Goal: Task Accomplishment & Management: Use online tool/utility

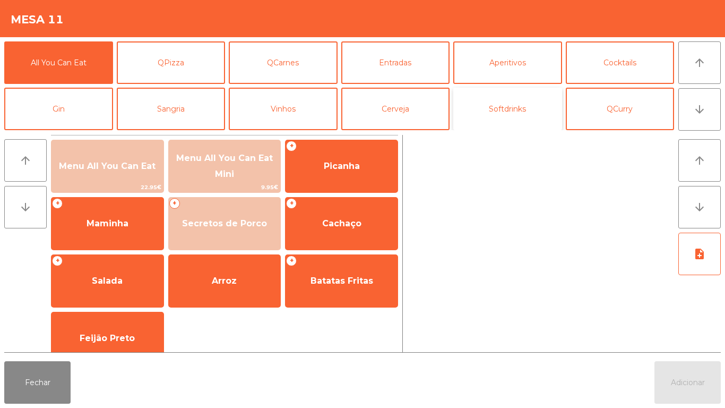
click at [508, 111] on button "Softdrinks" at bounding box center [507, 109] width 109 height 42
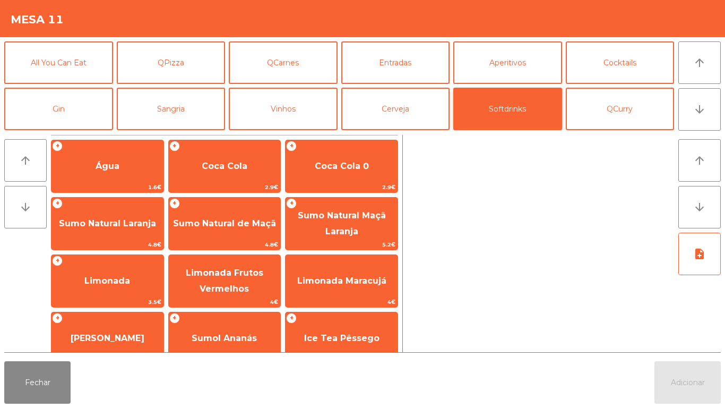
scroll to position [57, 0]
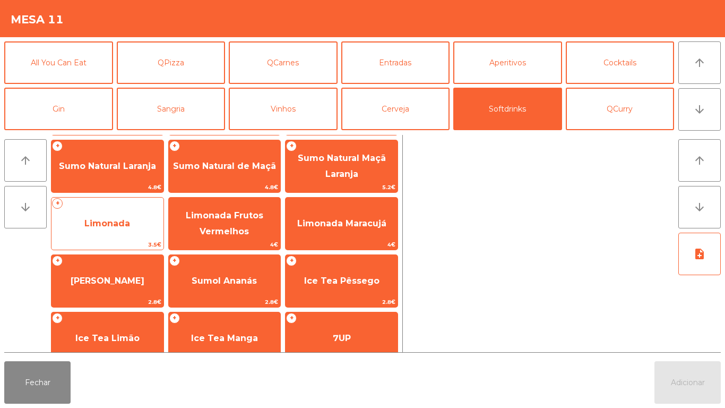
click at [136, 216] on span "Limonada" at bounding box center [107, 223] width 112 height 29
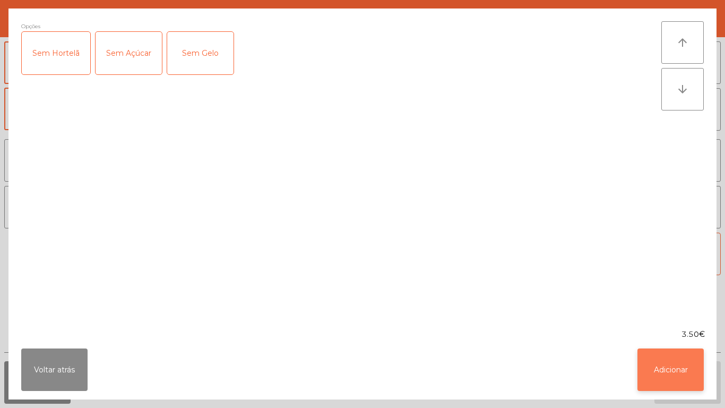
click at [668, 363] on button "Adicionar" at bounding box center [671, 369] width 66 height 42
click at [691, 376] on button "Adicionar" at bounding box center [688, 382] width 66 height 42
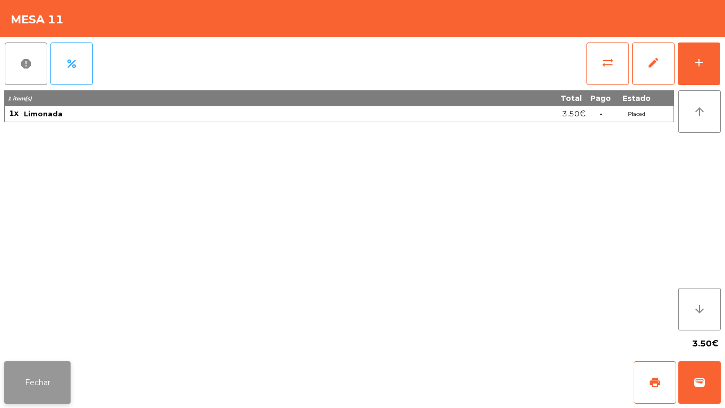
click at [62, 363] on button "Fechar" at bounding box center [37, 382] width 66 height 42
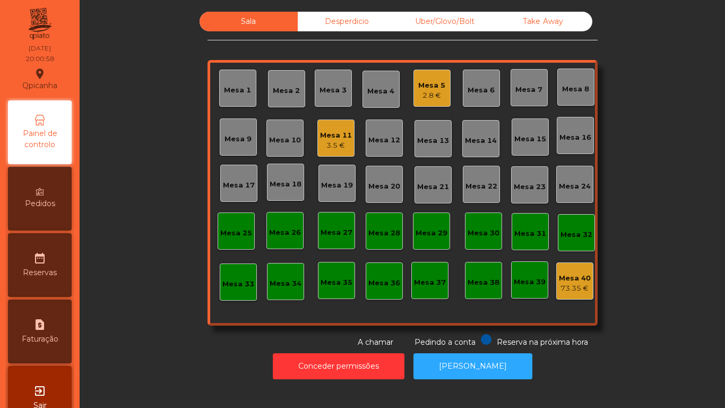
click at [418, 93] on div "2.8 €" at bounding box center [431, 95] width 27 height 11
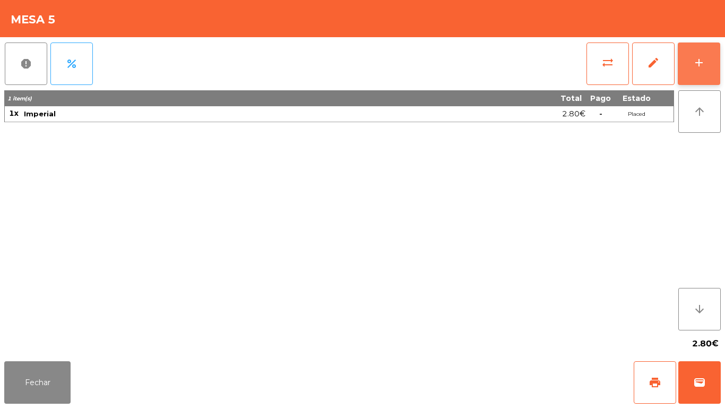
click at [699, 65] on div "add" at bounding box center [699, 62] width 13 height 13
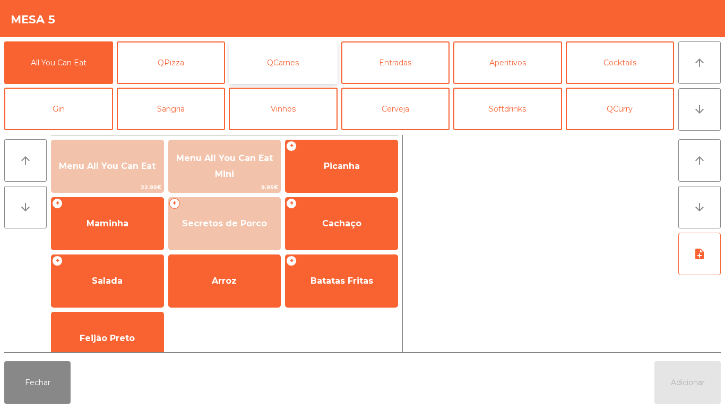
click at [300, 58] on button "QCarnes" at bounding box center [283, 62] width 109 height 42
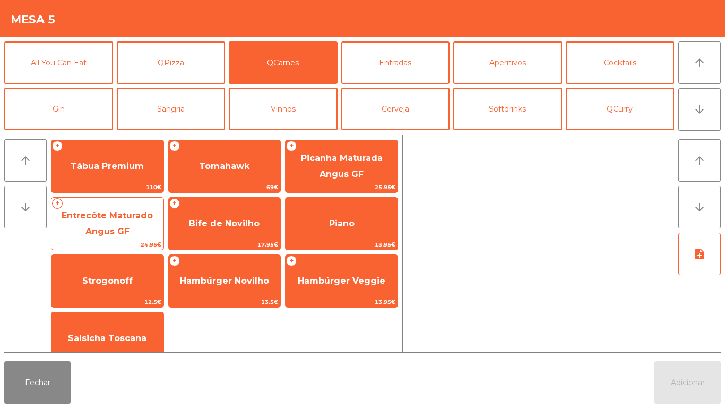
click at [136, 222] on span "Entrecôte Maturado Angus GF" at bounding box center [107, 223] width 112 height 45
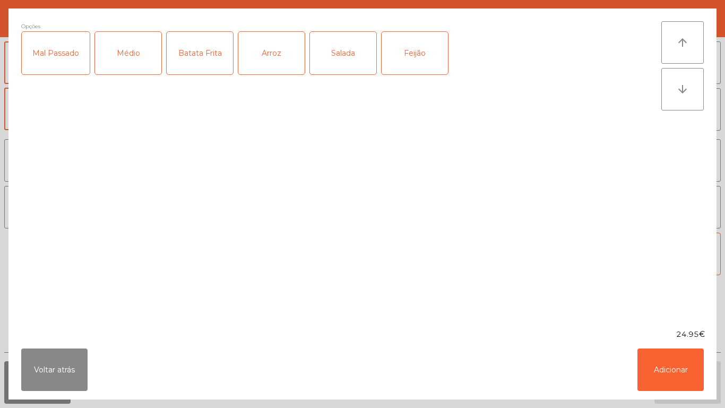
click at [136, 56] on div "Médio" at bounding box center [128, 53] width 66 height 42
click at [278, 56] on div "Arroz" at bounding box center [271, 53] width 66 height 42
click at [422, 54] on div "Feijão" at bounding box center [415, 53] width 66 height 42
click at [662, 365] on button "Adicionar" at bounding box center [671, 369] width 66 height 42
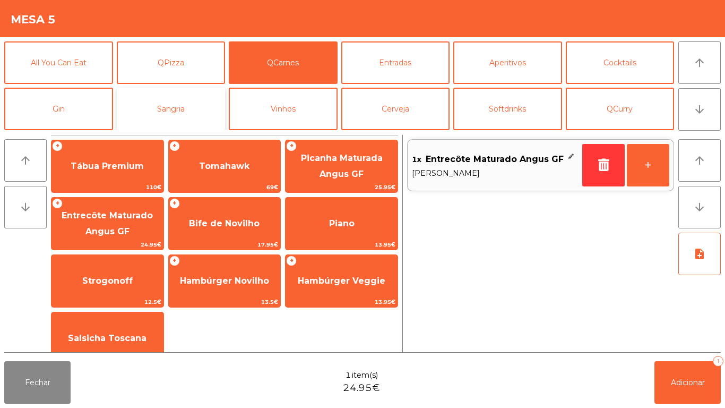
click at [199, 110] on button "Sangria" at bounding box center [171, 109] width 109 height 42
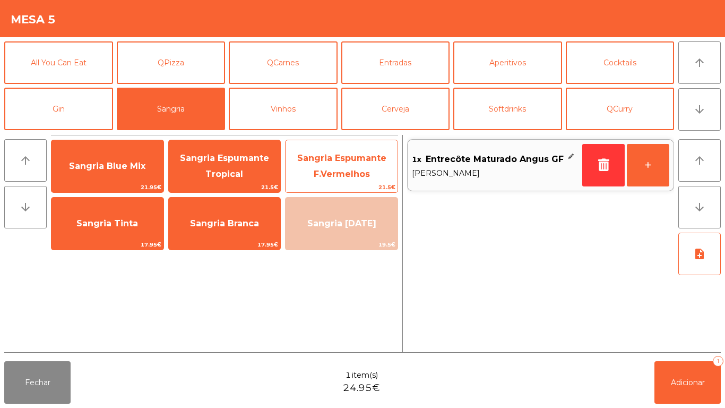
click at [338, 168] on span "Sangria Espumante F.Vermelhos" at bounding box center [342, 166] width 112 height 45
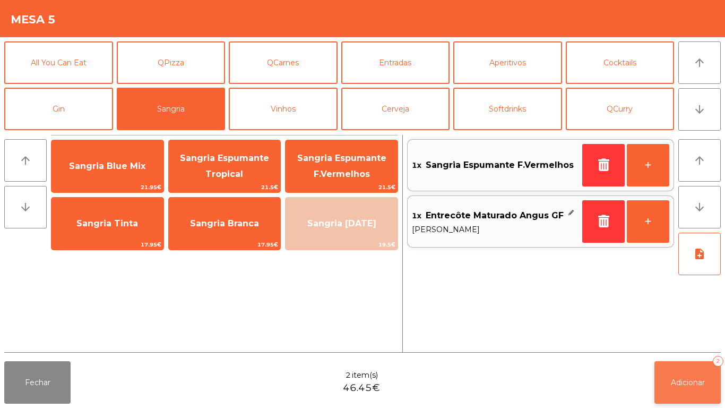
click at [696, 397] on button "Adicionar 2" at bounding box center [688, 382] width 66 height 42
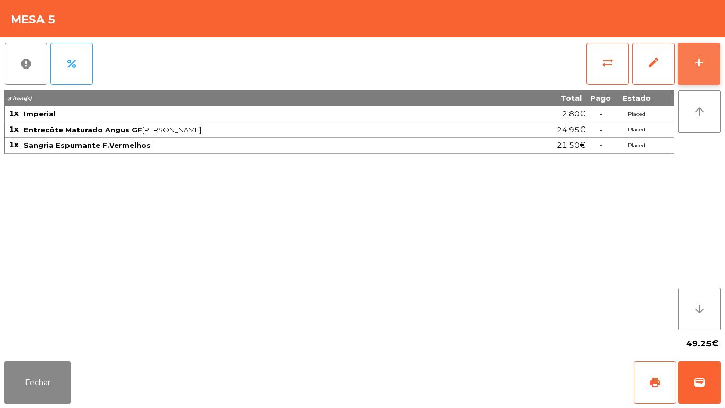
click at [695, 64] on div "add" at bounding box center [699, 62] width 13 height 13
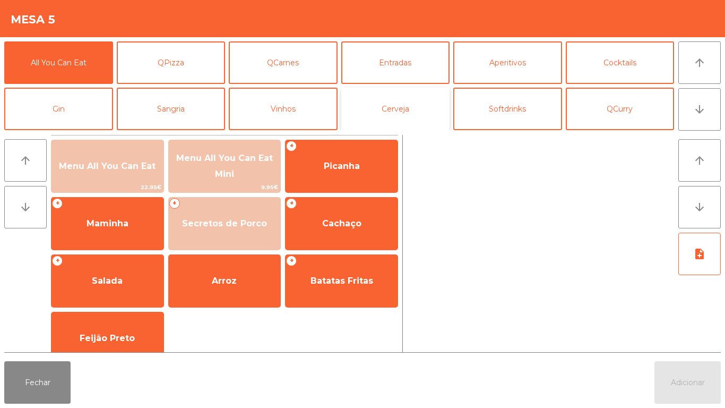
click at [400, 110] on button "Cerveja" at bounding box center [395, 109] width 109 height 42
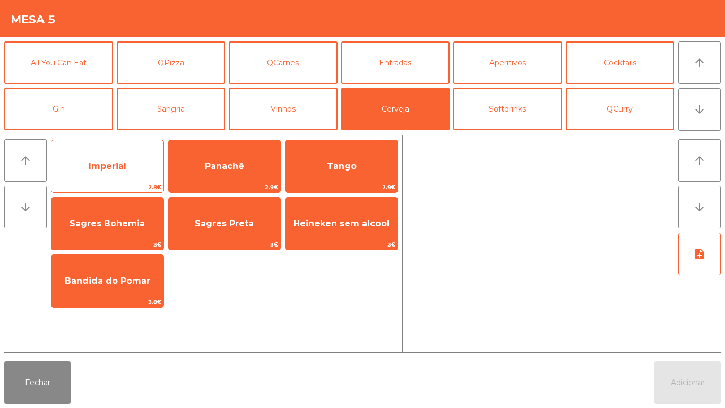
click at [133, 157] on span "Imperial" at bounding box center [107, 166] width 112 height 29
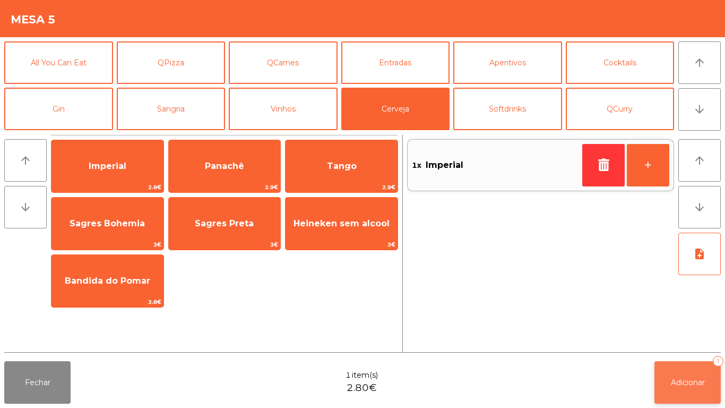
click at [702, 385] on span "Adicionar" at bounding box center [688, 382] width 34 height 10
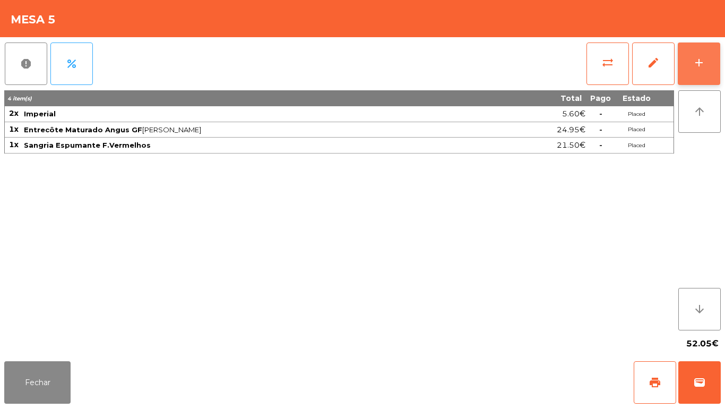
click at [697, 73] on button "add" at bounding box center [699, 63] width 42 height 42
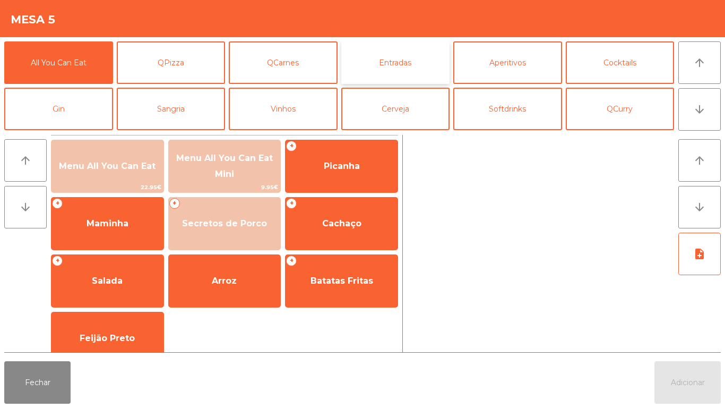
click at [406, 67] on button "Entradas" at bounding box center [395, 62] width 109 height 42
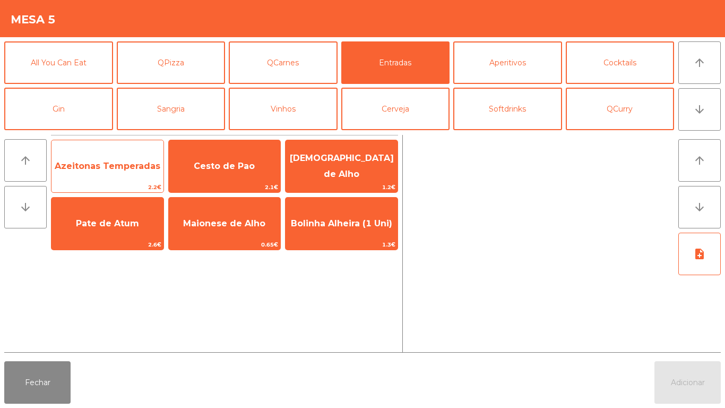
click at [132, 166] on span "Azeitonas Temperadas" at bounding box center [108, 166] width 106 height 10
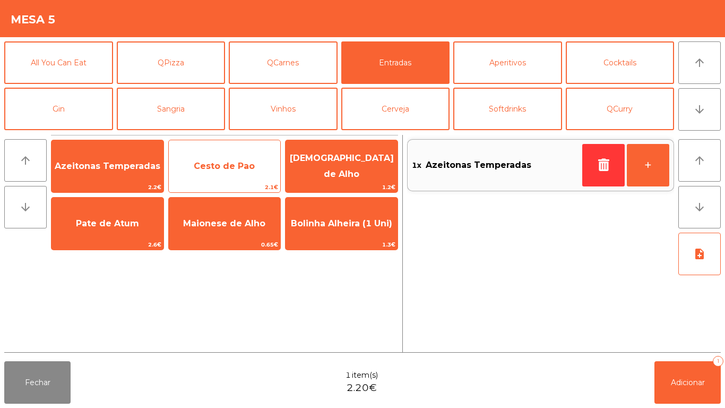
click at [222, 173] on span "Cesto de Pao" at bounding box center [225, 166] width 112 height 29
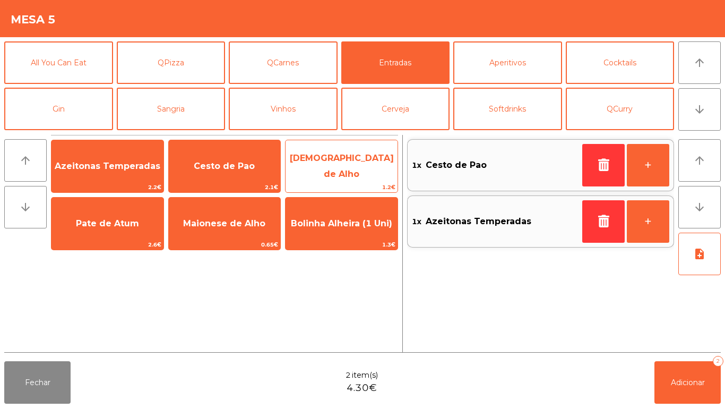
click at [346, 168] on span "[DEMOGRAPHIC_DATA] de Alho" at bounding box center [342, 166] width 104 height 26
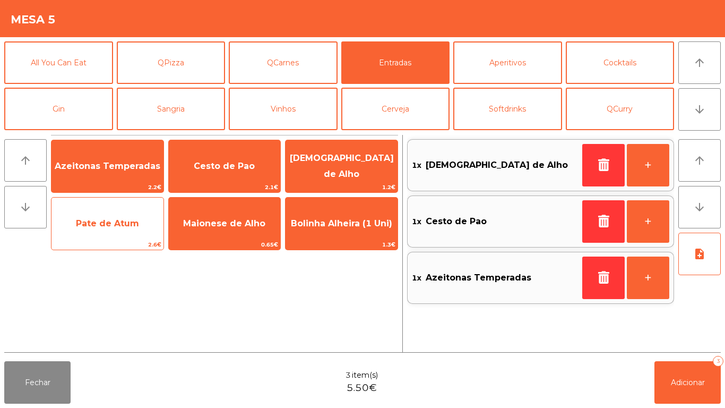
click at [119, 235] on span "Pate de Atum" at bounding box center [107, 223] width 112 height 29
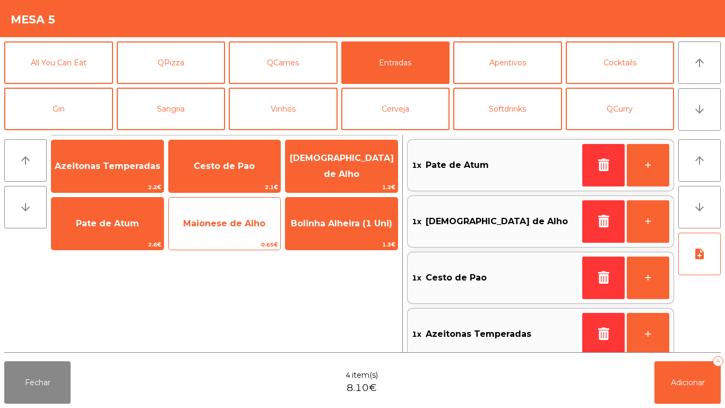
click at [232, 227] on span "Maionese de Alho" at bounding box center [224, 223] width 82 height 10
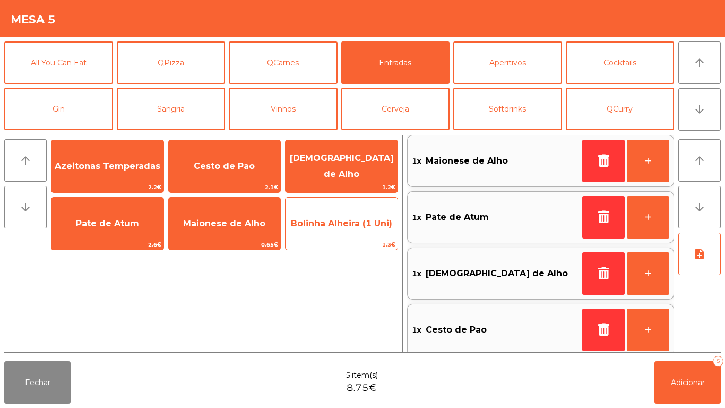
click at [339, 222] on span "Bolinha Alheira (1 Uni)" at bounding box center [341, 223] width 101 height 10
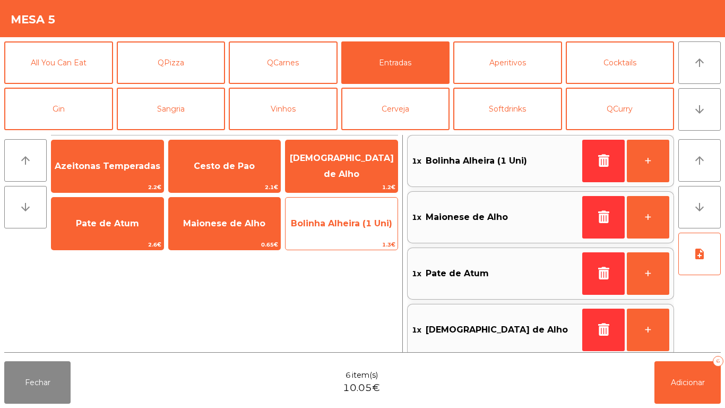
click at [338, 226] on span "Bolinha Alheira (1 Uni)" at bounding box center [341, 223] width 101 height 10
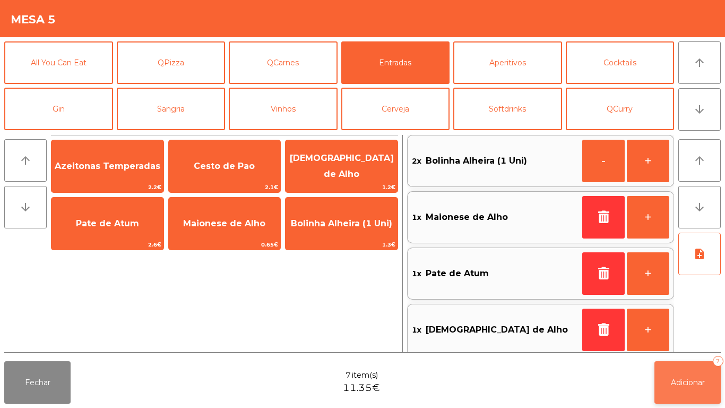
click at [698, 377] on span "Adicionar" at bounding box center [688, 382] width 34 height 10
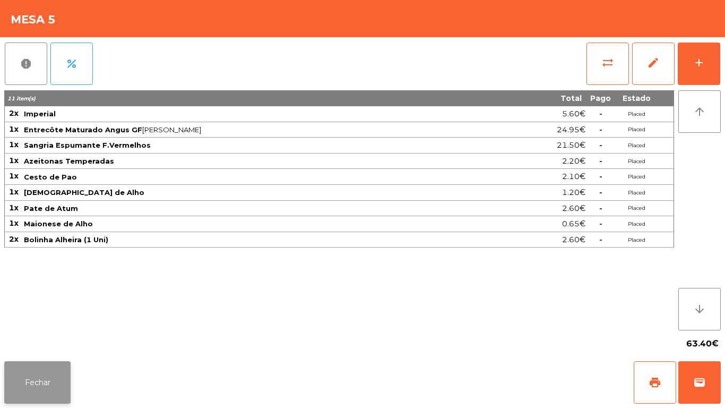
click at [61, 386] on button "Fechar" at bounding box center [37, 382] width 66 height 42
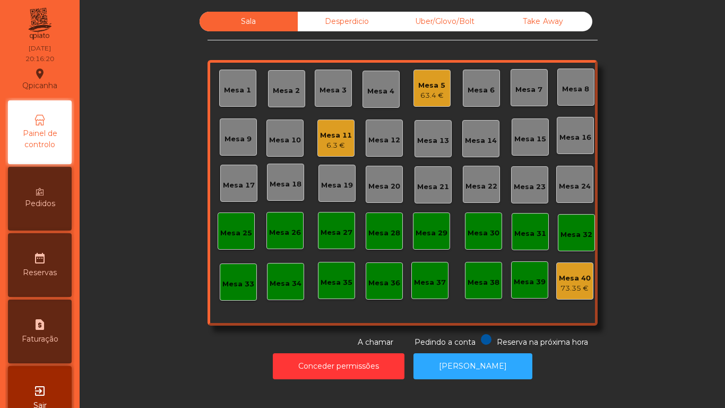
click at [240, 91] on div "Mesa 1" at bounding box center [237, 90] width 27 height 11
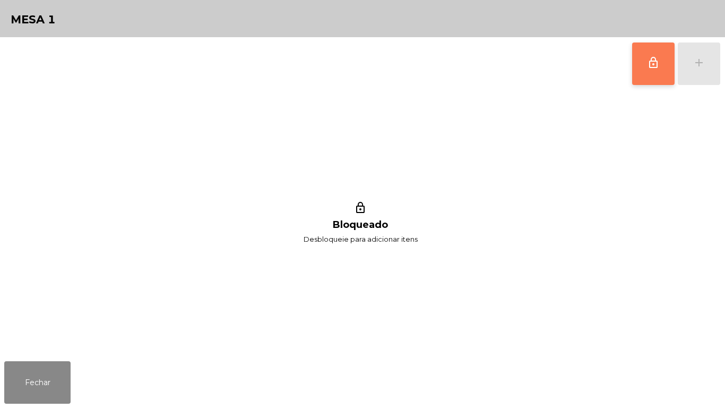
click at [657, 76] on button "lock_outline" at bounding box center [653, 63] width 42 height 42
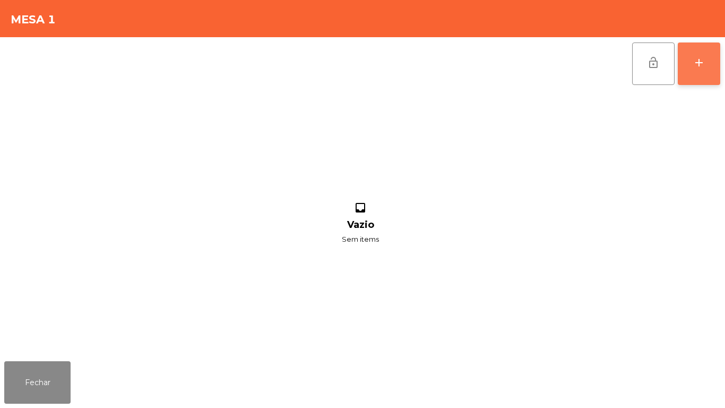
click at [693, 77] on button "add" at bounding box center [699, 63] width 42 height 42
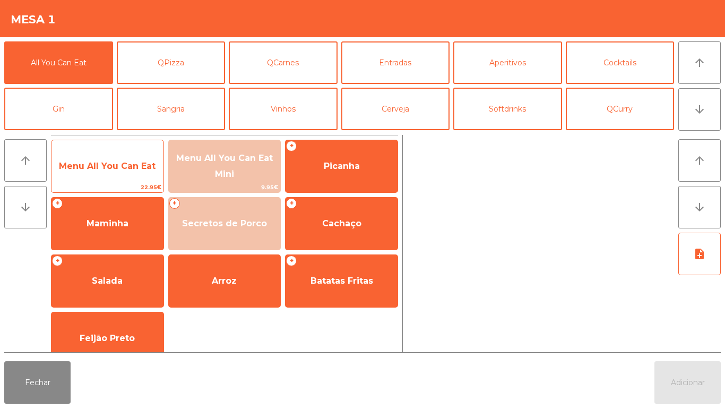
click at [127, 170] on span "Menu All You Can Eat" at bounding box center [107, 166] width 97 height 10
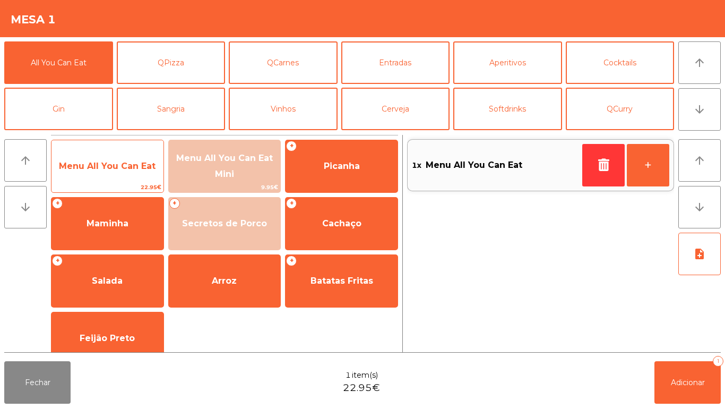
click at [125, 170] on span "Menu All You Can Eat" at bounding box center [107, 166] width 97 height 10
click at [125, 165] on span "Menu All You Can Eat" at bounding box center [107, 166] width 97 height 10
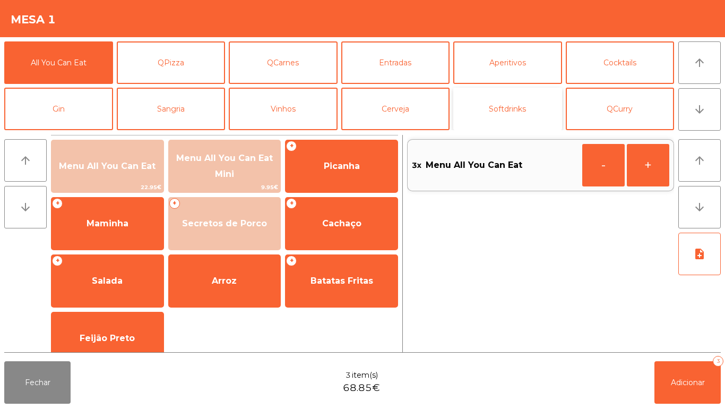
click at [511, 100] on button "Softdrinks" at bounding box center [507, 109] width 109 height 42
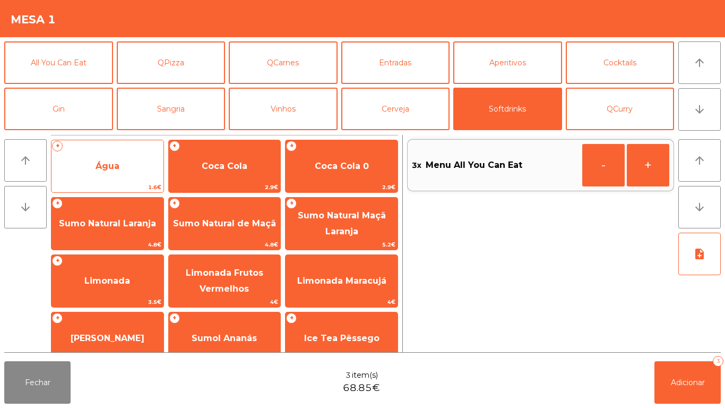
click at [122, 166] on span "Água" at bounding box center [107, 166] width 112 height 29
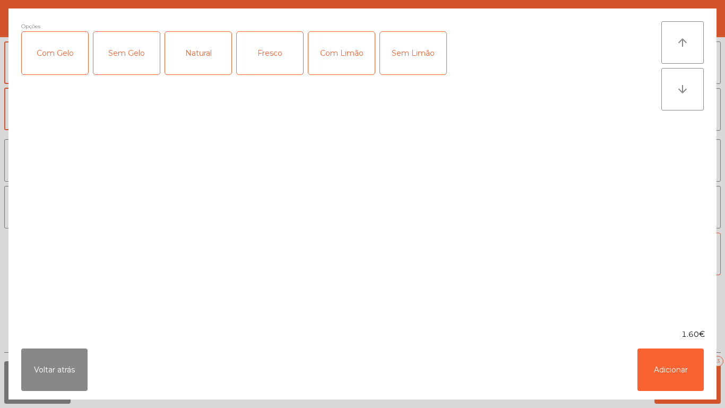
click at [273, 67] on div "Fresco" at bounding box center [270, 53] width 66 height 42
click at [667, 363] on button "Adicionar" at bounding box center [671, 369] width 66 height 42
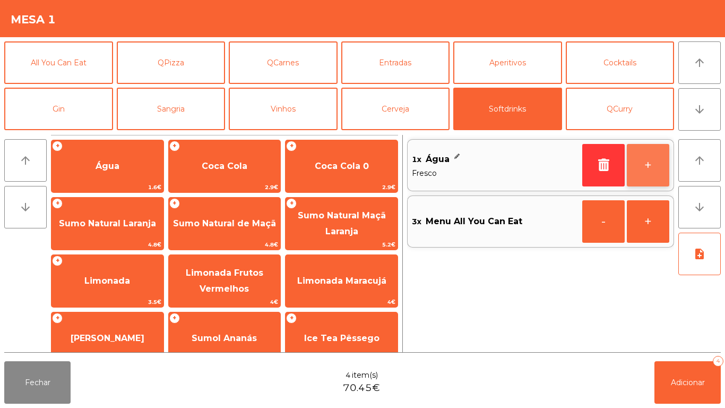
click at [642, 161] on button "+" at bounding box center [648, 165] width 42 height 42
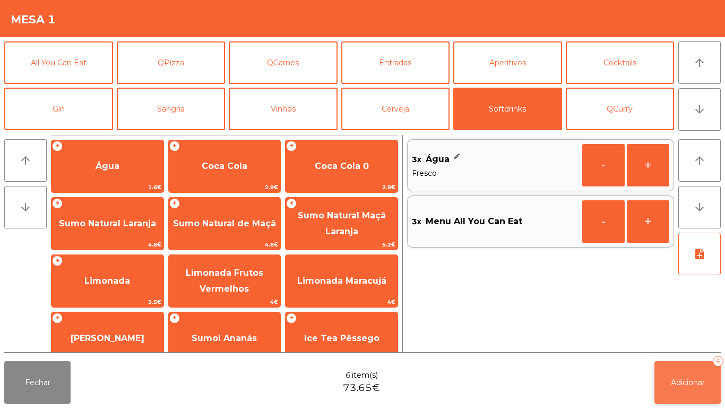
click at [694, 380] on span "Adicionar" at bounding box center [688, 382] width 34 height 10
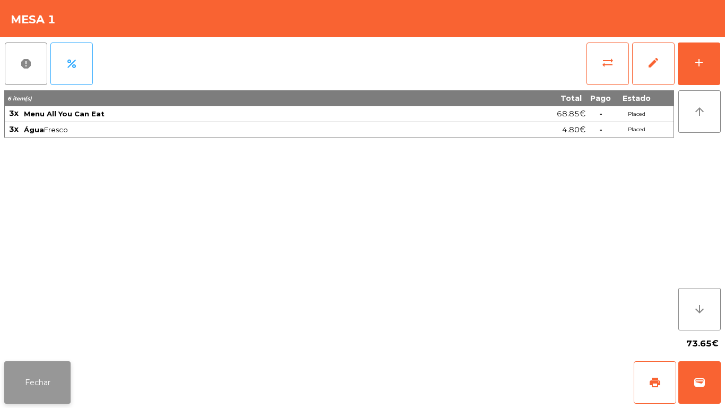
click at [40, 369] on button "Fechar" at bounding box center [37, 382] width 66 height 42
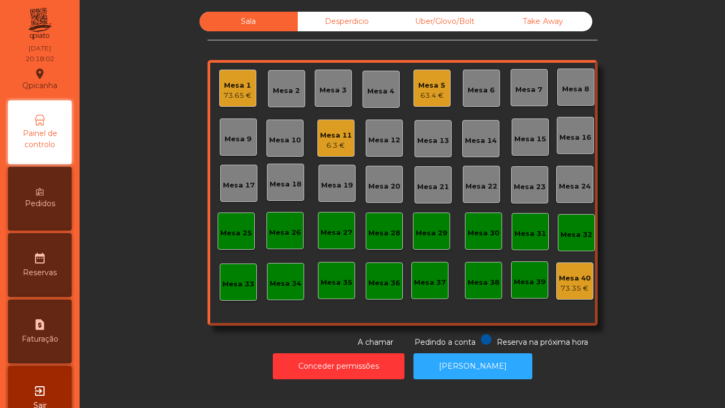
click at [442, 135] on div "Mesa 13" at bounding box center [433, 138] width 32 height 15
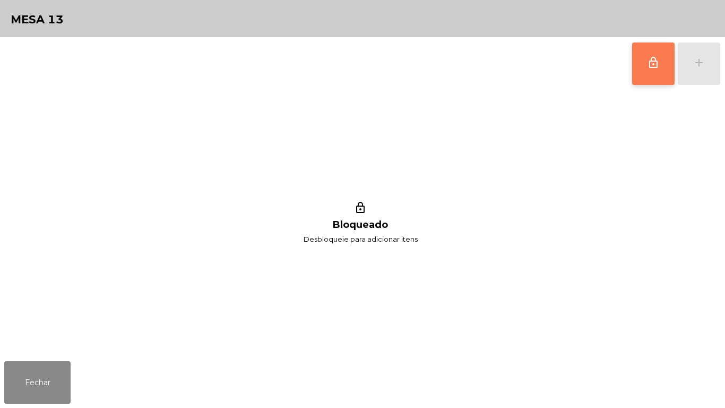
click at [649, 54] on button "lock_outline" at bounding box center [653, 63] width 42 height 42
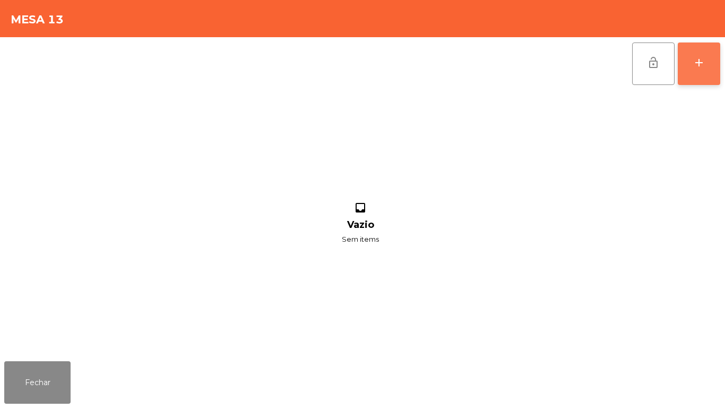
click at [694, 70] on button "add" at bounding box center [699, 63] width 42 height 42
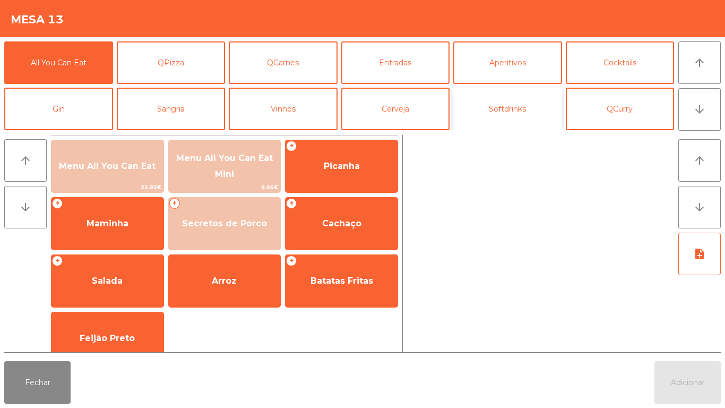
click at [526, 111] on button "Softdrinks" at bounding box center [507, 109] width 109 height 42
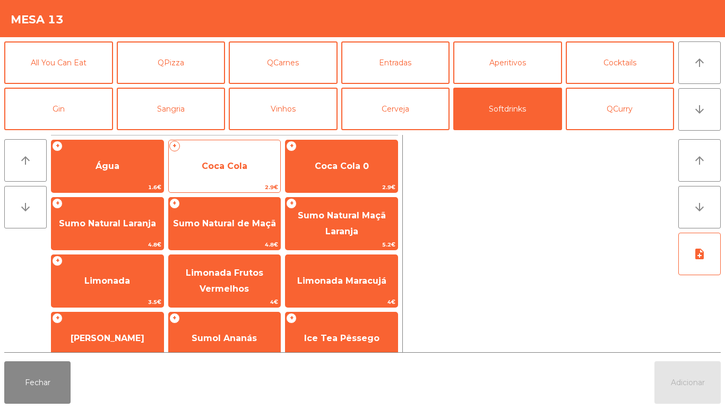
click at [236, 164] on span "Coca Cola" at bounding box center [225, 166] width 46 height 10
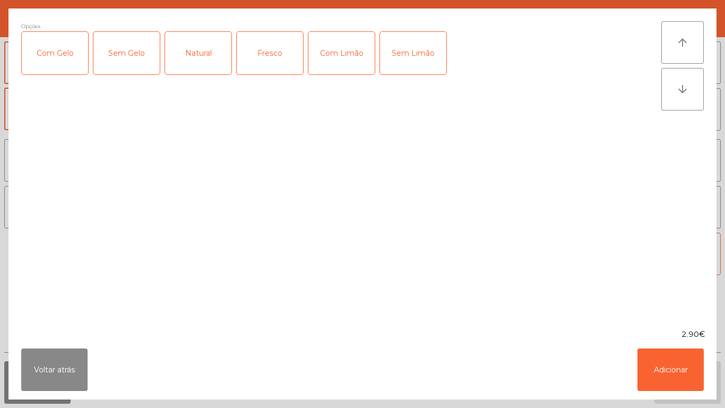
click at [73, 66] on div "Com Gelo" at bounding box center [55, 53] width 66 height 42
click at [267, 63] on div "Fresco" at bounding box center [270, 53] width 66 height 42
click at [276, 65] on div "Fresco" at bounding box center [270, 53] width 66 height 42
click at [352, 49] on div "Com Limão" at bounding box center [341, 53] width 66 height 42
click at [668, 377] on button "Adicionar" at bounding box center [671, 369] width 66 height 42
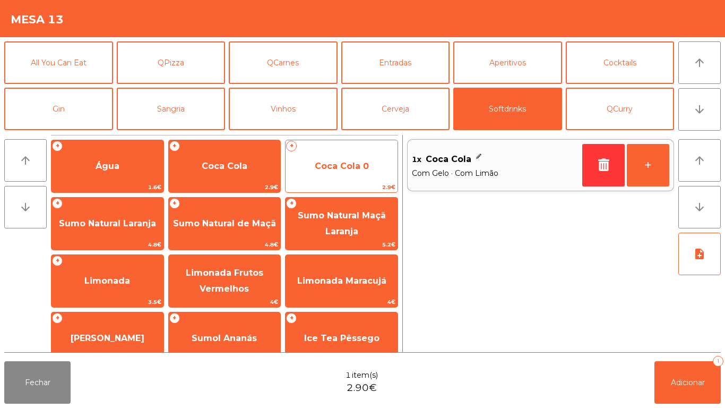
click at [357, 169] on span "Coca Cola 0" at bounding box center [342, 166] width 54 height 10
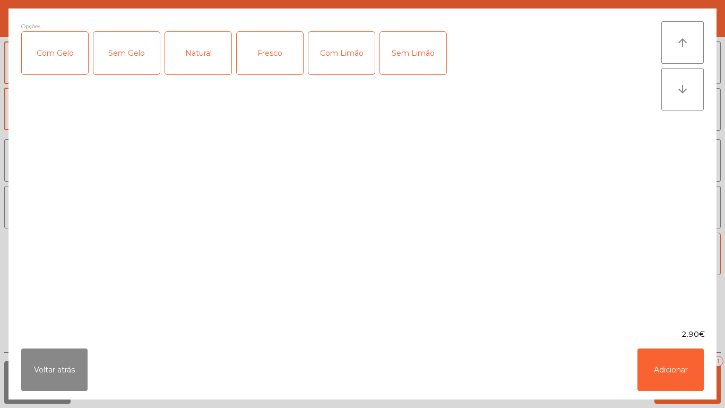
click at [71, 54] on div "Com Gelo" at bounding box center [55, 53] width 66 height 42
click at [351, 54] on div "Com Limão" at bounding box center [341, 53] width 66 height 42
click at [669, 361] on button "Adicionar" at bounding box center [671, 369] width 66 height 42
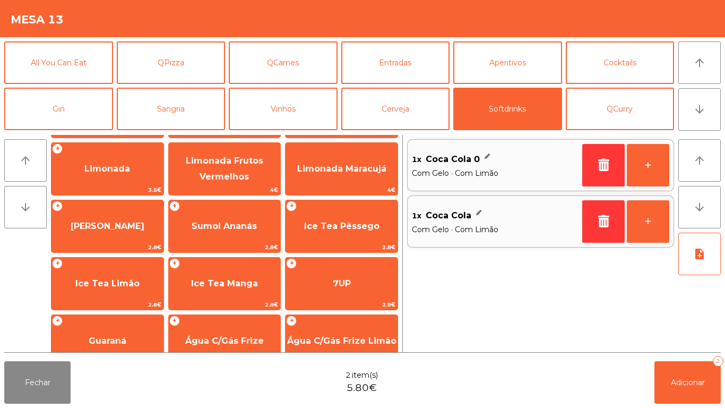
scroll to position [112, 0]
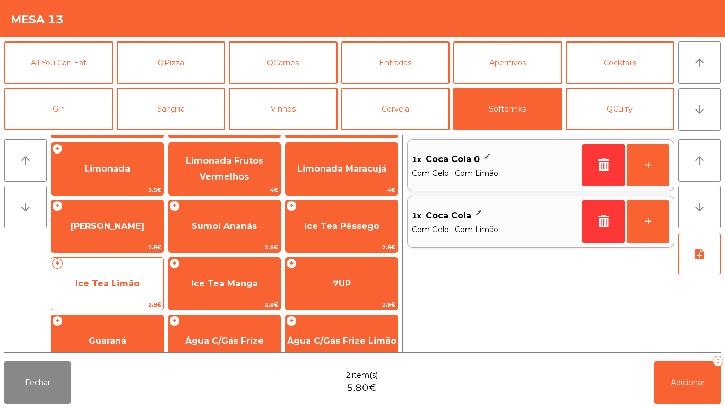
click at [127, 279] on span "Ice Tea Limão" at bounding box center [107, 283] width 64 height 10
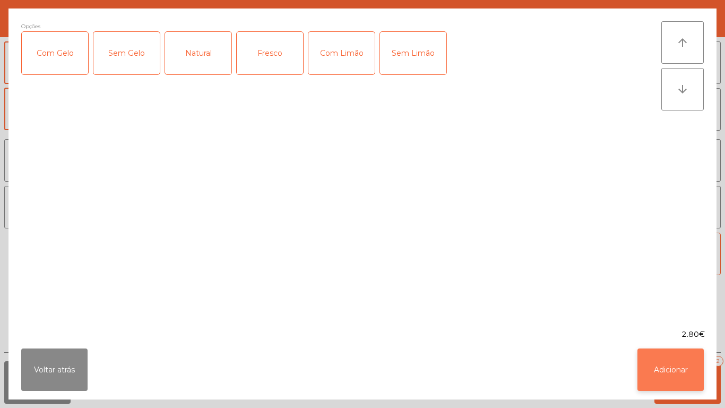
click at [669, 365] on button "Adicionar" at bounding box center [671, 369] width 66 height 42
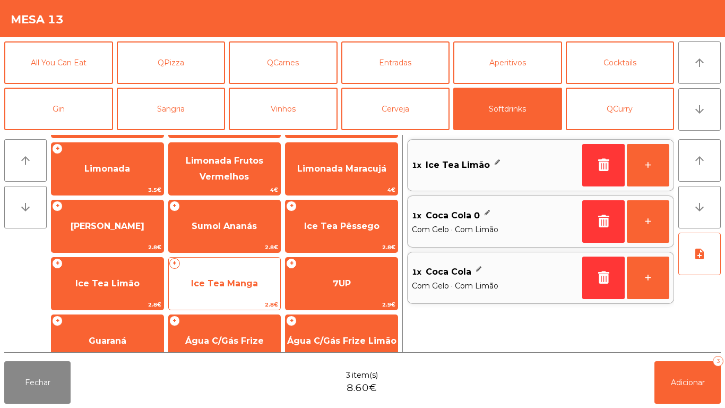
click at [243, 282] on span "Ice Tea Manga" at bounding box center [224, 283] width 67 height 10
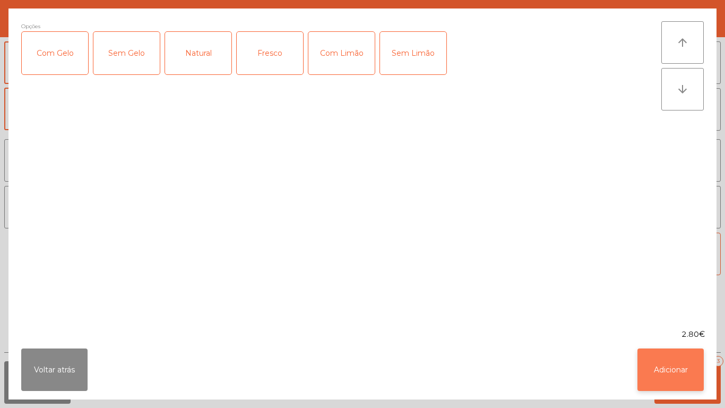
click at [677, 366] on button "Adicionar" at bounding box center [671, 369] width 66 height 42
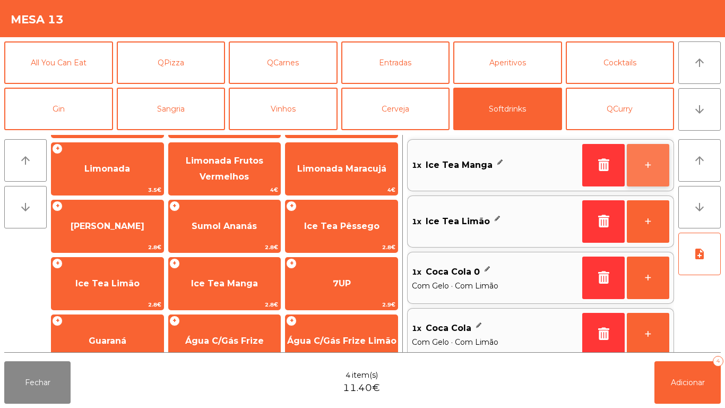
click at [650, 168] on button "+" at bounding box center [648, 165] width 42 height 42
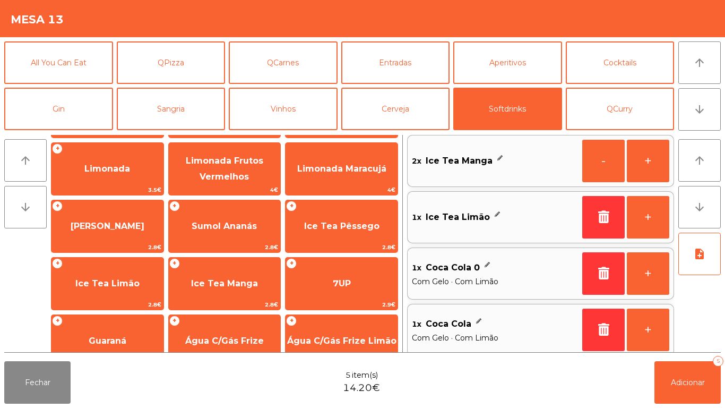
scroll to position [0, 0]
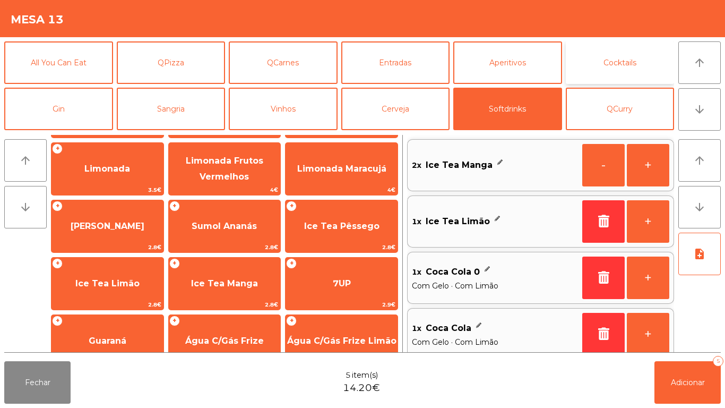
click at [629, 63] on button "Cocktails" at bounding box center [620, 62] width 109 height 42
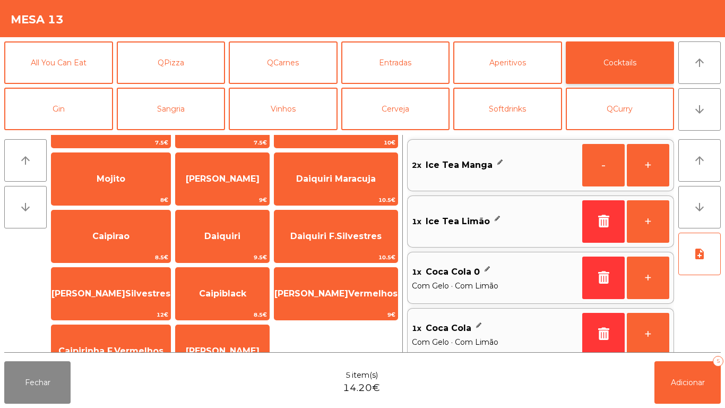
scroll to position [74, 0]
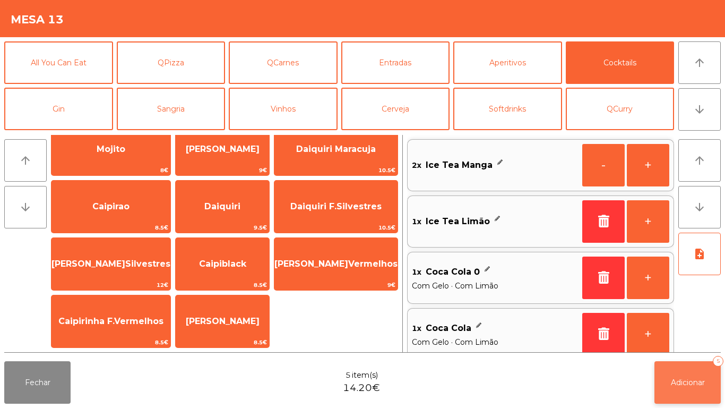
click at [693, 381] on span "Adicionar" at bounding box center [688, 382] width 34 height 10
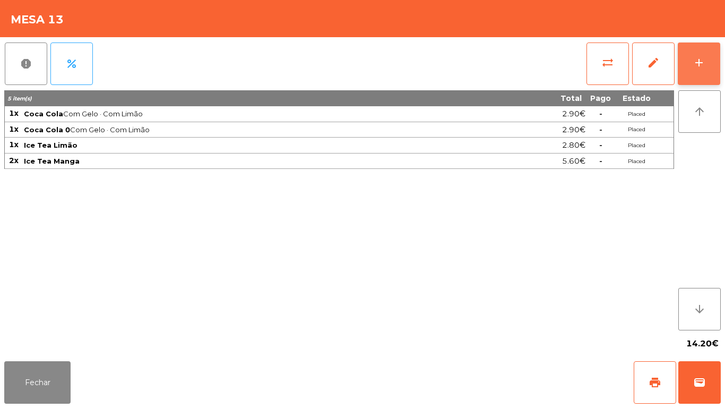
click at [712, 84] on button "add" at bounding box center [699, 63] width 42 height 42
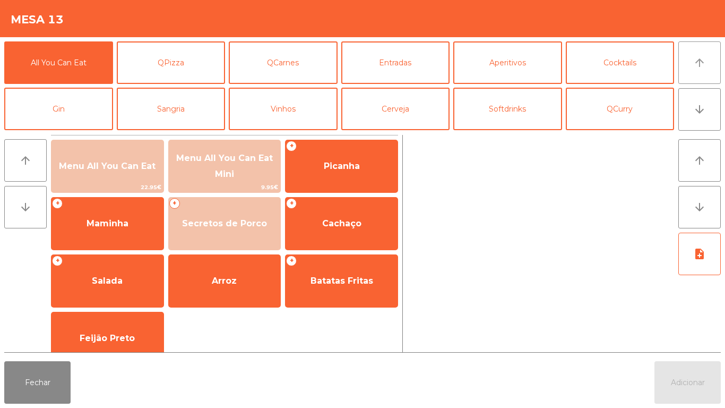
click at [698, 59] on icon "arrow_upward" at bounding box center [699, 62] width 13 height 13
click at [624, 63] on button "Cocktails" at bounding box center [620, 62] width 109 height 42
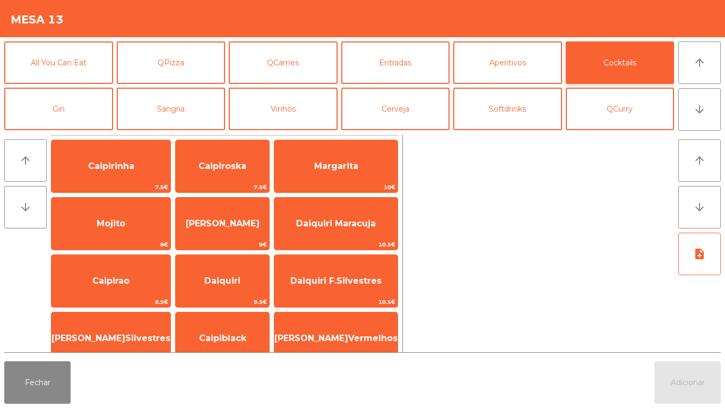
scroll to position [1, 0]
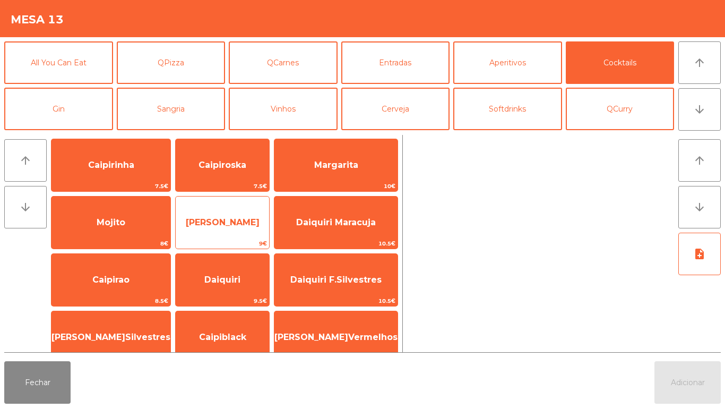
click at [239, 216] on span "[PERSON_NAME]" at bounding box center [222, 222] width 93 height 29
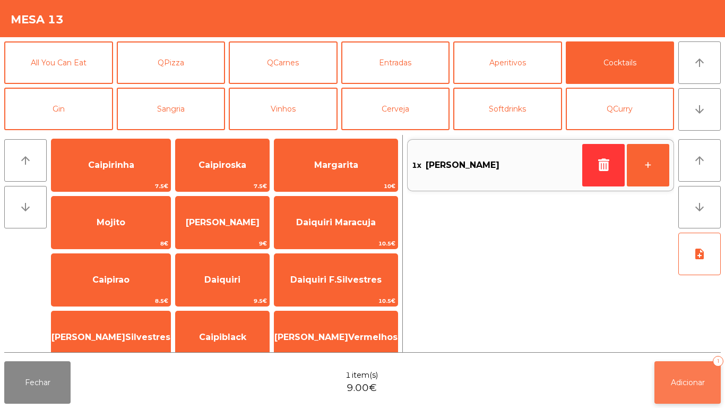
click at [687, 370] on button "Adicionar 1" at bounding box center [688, 382] width 66 height 42
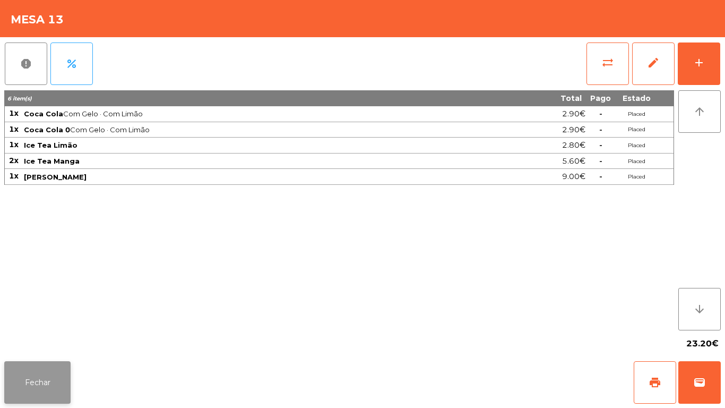
click at [35, 363] on button "Fechar" at bounding box center [37, 382] width 66 height 42
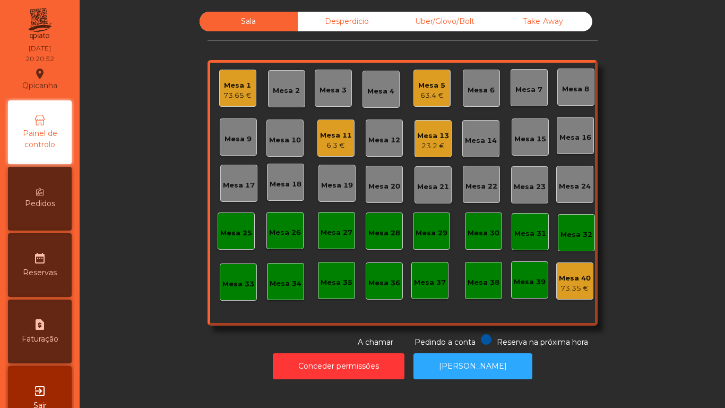
click at [320, 134] on div "Mesa 11" at bounding box center [336, 135] width 32 height 11
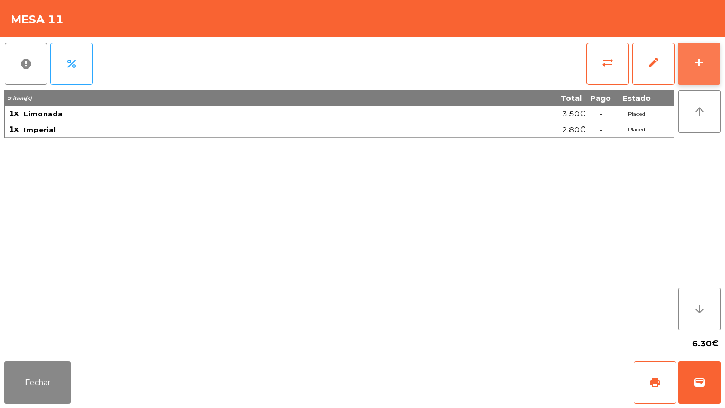
click at [686, 51] on button "add" at bounding box center [699, 63] width 42 height 42
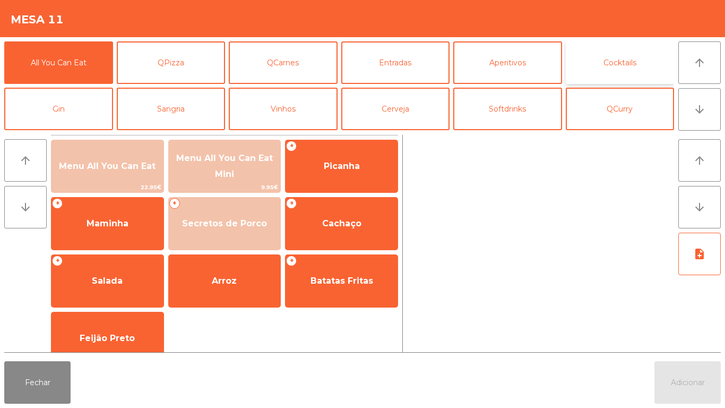
click at [616, 72] on button "Cocktails" at bounding box center [620, 62] width 109 height 42
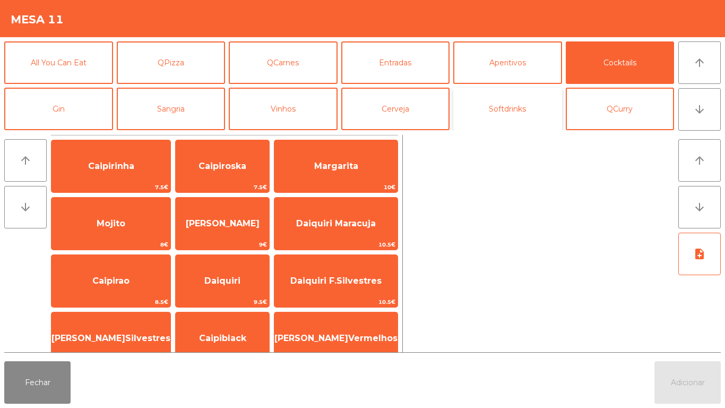
click at [509, 101] on button "Softdrinks" at bounding box center [507, 109] width 109 height 42
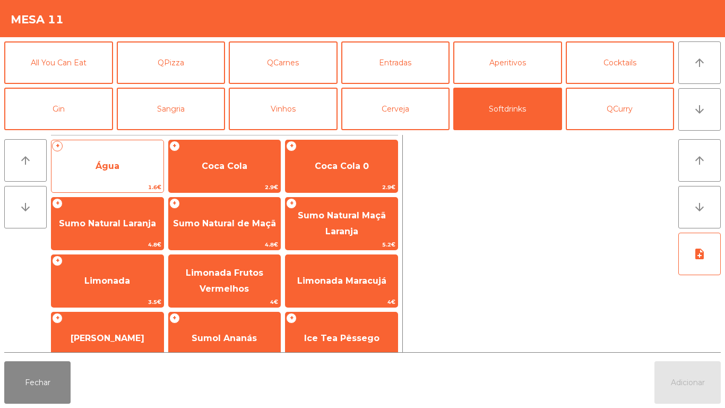
click at [124, 161] on span "Água" at bounding box center [107, 166] width 112 height 29
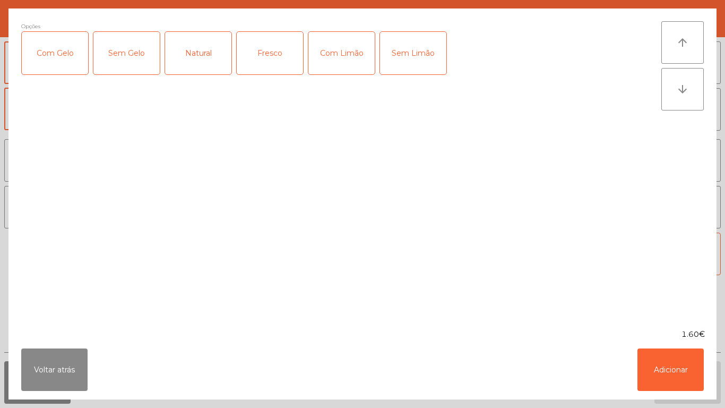
click at [217, 57] on div "Natural" at bounding box center [198, 53] width 66 height 42
click at [675, 359] on button "Adicionar" at bounding box center [671, 369] width 66 height 42
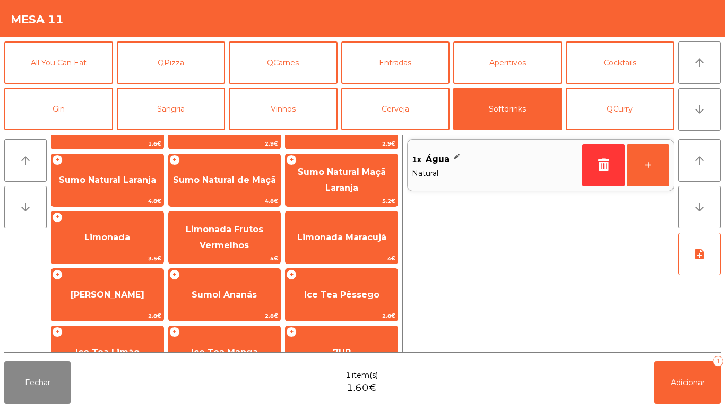
scroll to position [56, 0]
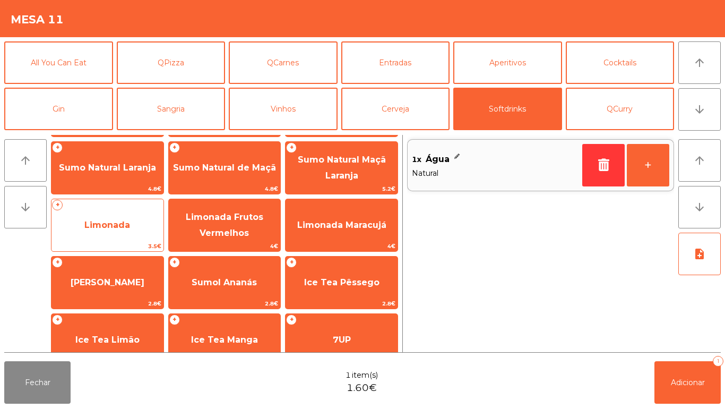
click at [139, 213] on span "Limonada" at bounding box center [107, 225] width 112 height 29
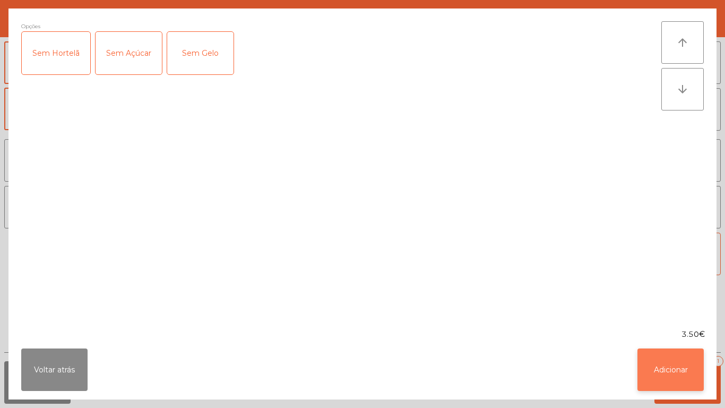
click at [681, 356] on button "Adicionar" at bounding box center [671, 369] width 66 height 42
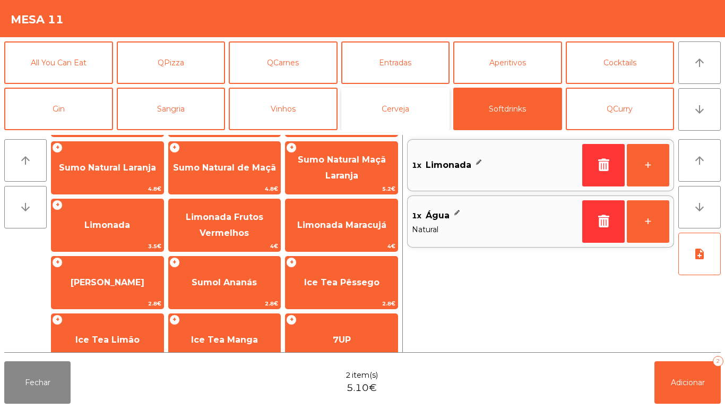
click at [410, 109] on button "Cerveja" at bounding box center [395, 109] width 109 height 42
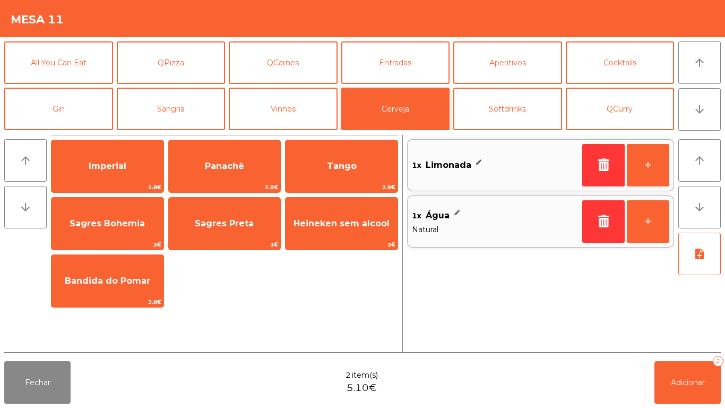
scroll to position [0, 0]
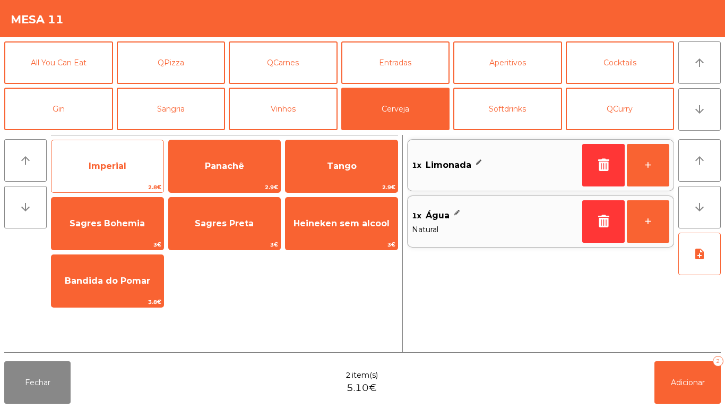
click at [125, 158] on span "Imperial" at bounding box center [107, 166] width 112 height 29
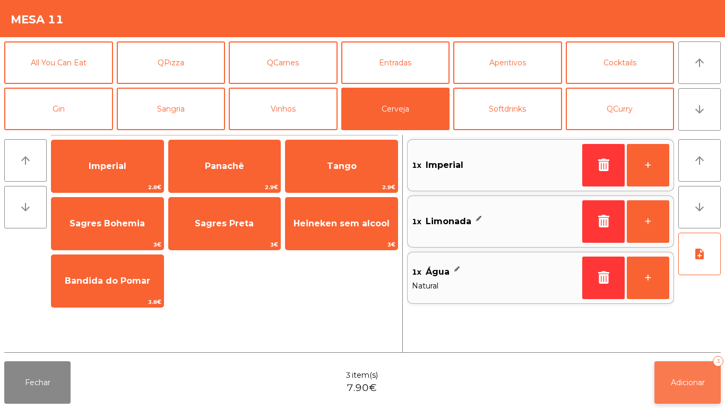
click at [705, 368] on button "Adicionar 3" at bounding box center [688, 382] width 66 height 42
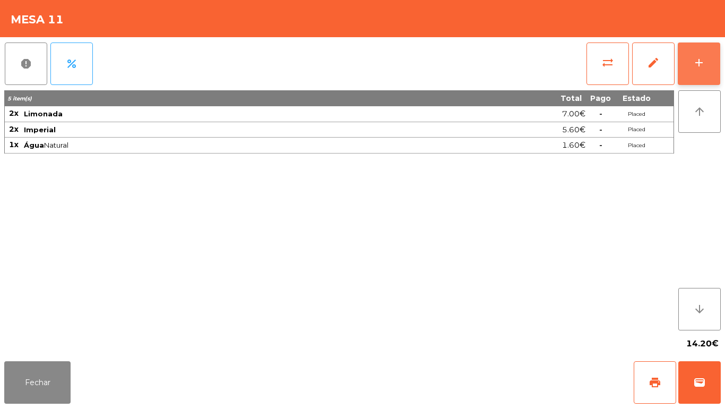
click at [693, 52] on button "add" at bounding box center [699, 63] width 42 height 42
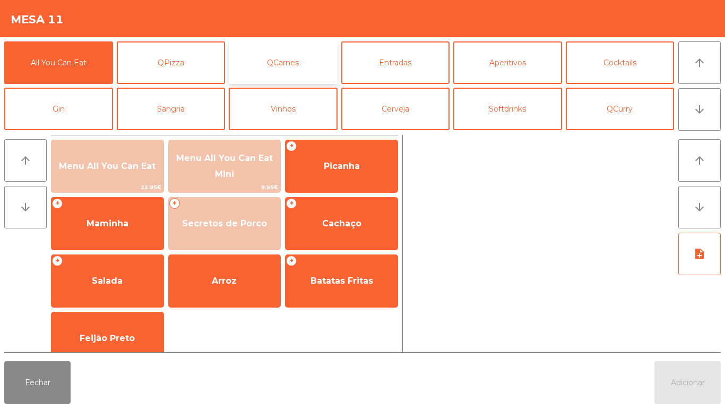
click at [287, 58] on button "QCarnes" at bounding box center [283, 62] width 109 height 42
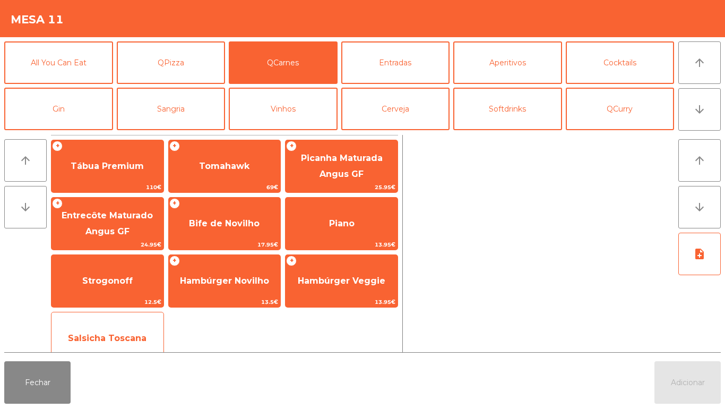
click at [142, 324] on span "Salsicha Toscana" at bounding box center [107, 338] width 112 height 29
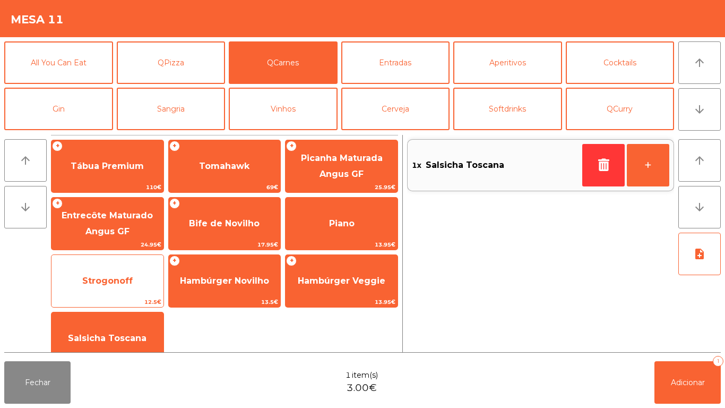
click at [136, 280] on span "Strogonoff" at bounding box center [107, 280] width 112 height 29
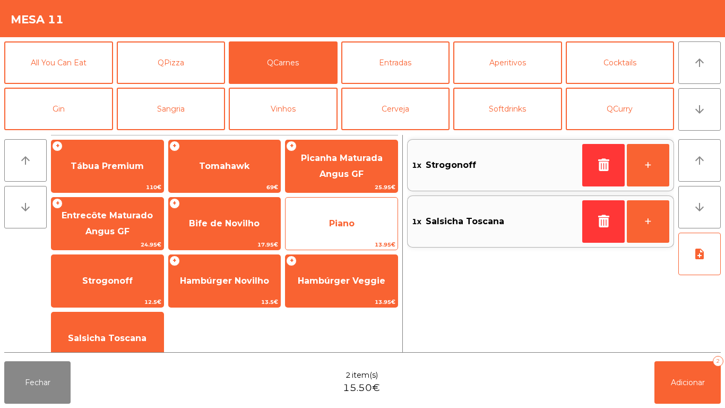
click at [355, 215] on span "Piano" at bounding box center [342, 223] width 112 height 29
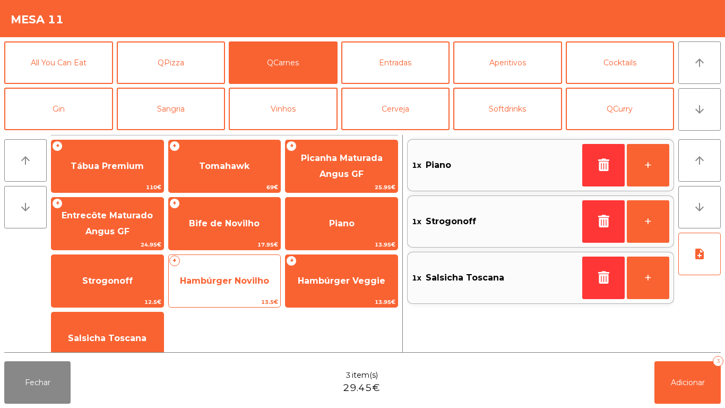
click at [247, 276] on span "Hambúrger Novilho" at bounding box center [224, 281] width 89 height 10
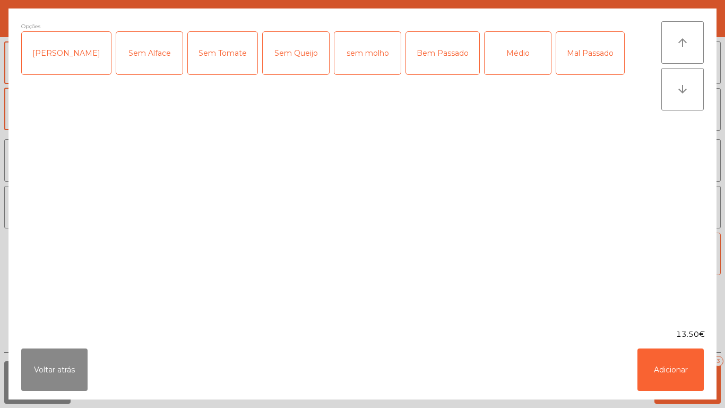
click at [67, 62] on div "[PERSON_NAME]" at bounding box center [66, 53] width 89 height 42
click at [423, 62] on div "Bem Passado" at bounding box center [442, 53] width 73 height 42
click at [678, 360] on button "Adicionar" at bounding box center [671, 369] width 66 height 42
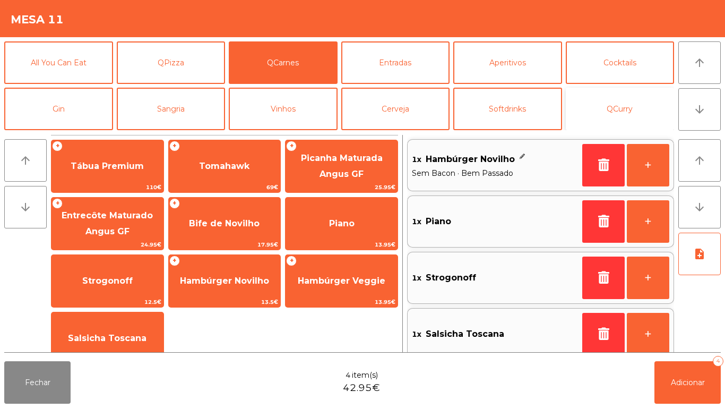
click at [626, 116] on button "QCurry" at bounding box center [620, 109] width 109 height 42
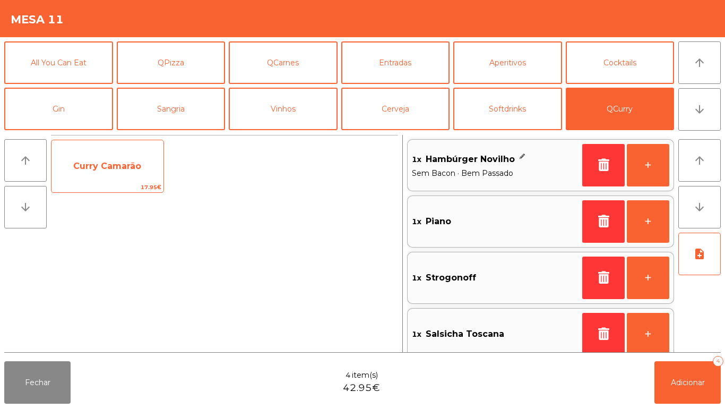
click at [134, 184] on span "17.95€" at bounding box center [107, 187] width 112 height 10
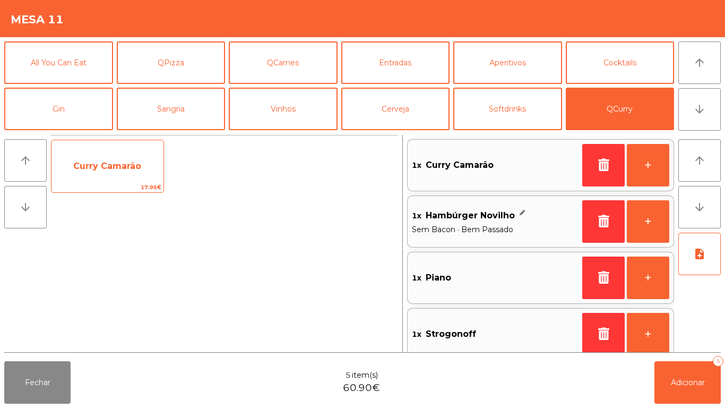
scroll to position [4, 0]
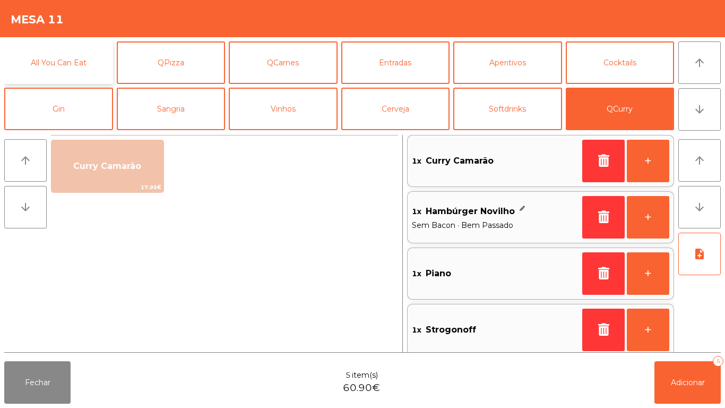
click at [74, 72] on button "All You Can Eat" at bounding box center [58, 62] width 109 height 42
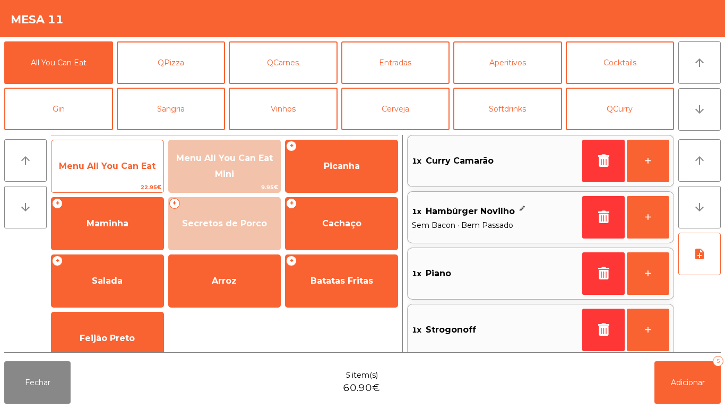
click at [126, 162] on span "Menu All You Can Eat" at bounding box center [107, 166] width 97 height 10
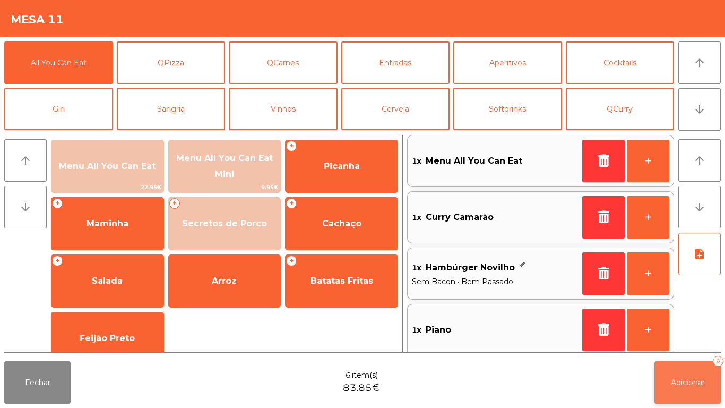
click at [691, 385] on span "Adicionar" at bounding box center [688, 382] width 34 height 10
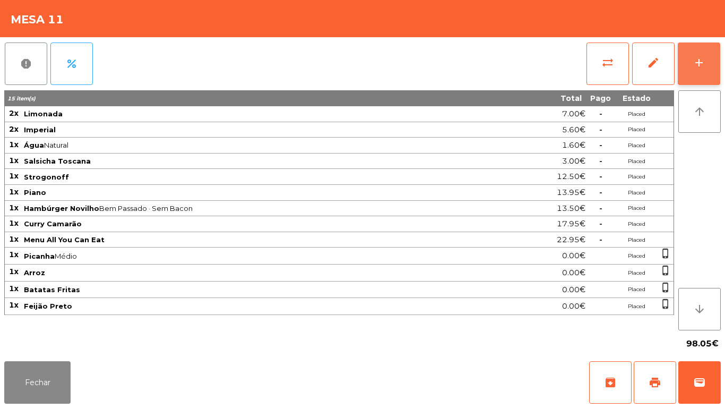
click at [702, 56] on div "add" at bounding box center [699, 62] width 13 height 13
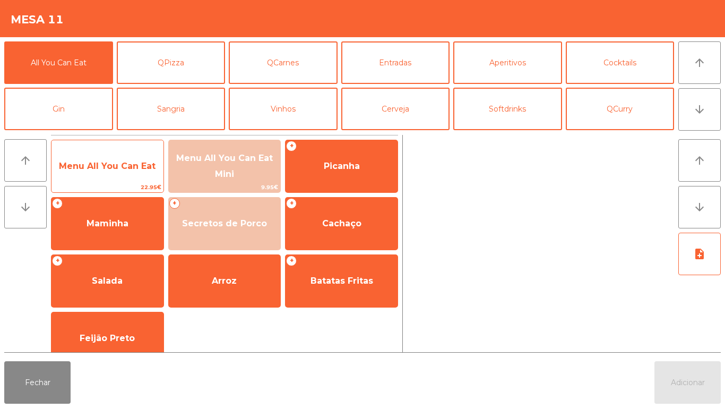
click at [132, 175] on span "Menu All You Can Eat" at bounding box center [107, 166] width 112 height 29
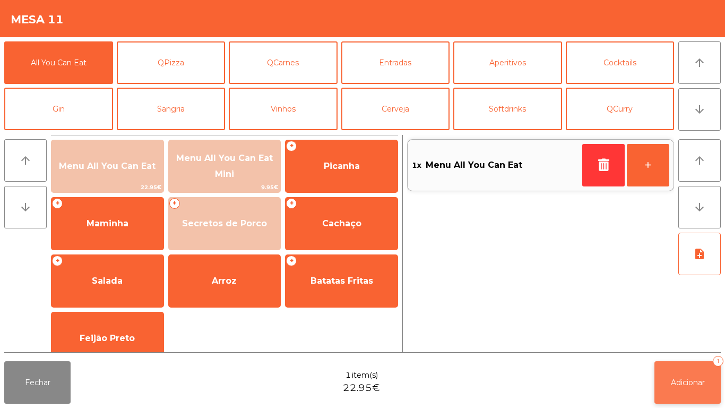
click at [678, 381] on span "Adicionar" at bounding box center [688, 382] width 34 height 10
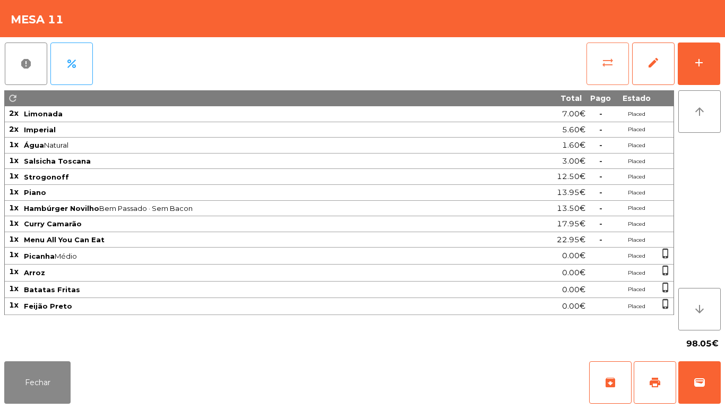
click at [601, 65] on button "sync_alt" at bounding box center [608, 63] width 42 height 42
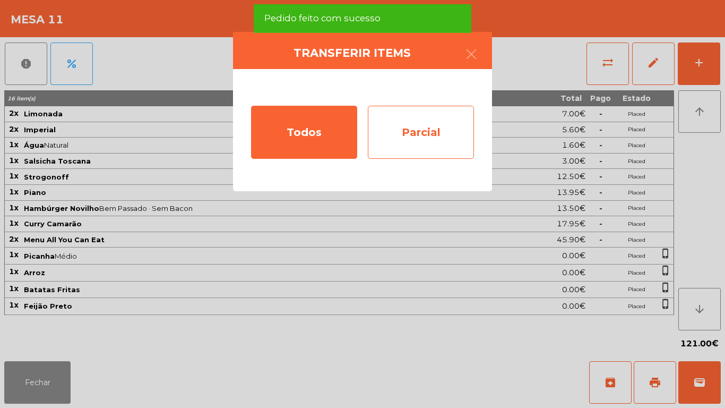
click at [432, 142] on div "Parcial" at bounding box center [421, 132] width 106 height 53
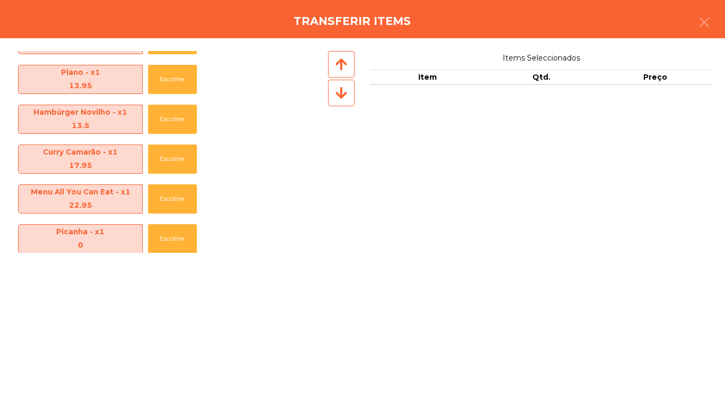
scroll to position [194, 0]
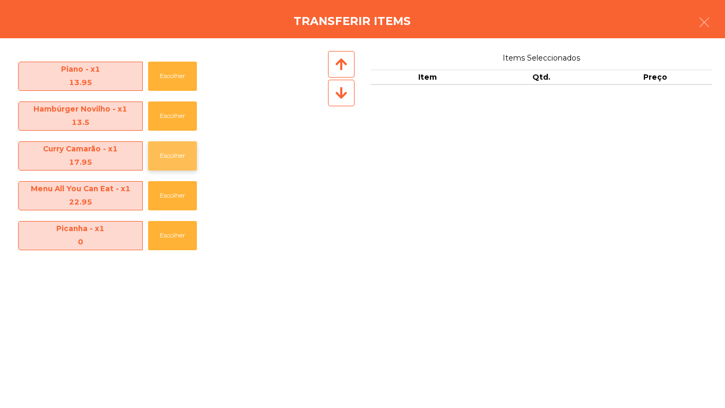
click at [181, 165] on button "Escolher" at bounding box center [172, 155] width 49 height 29
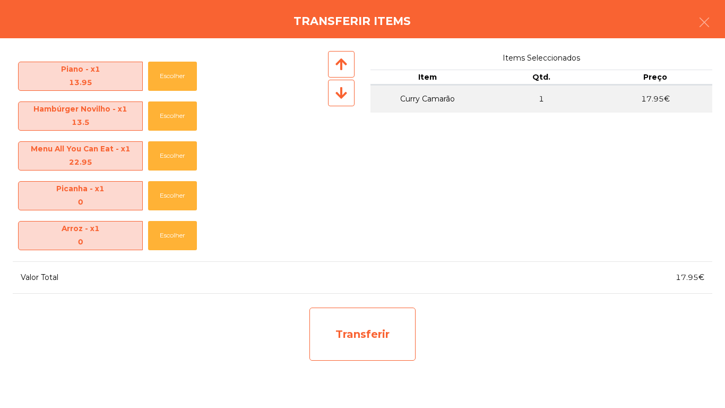
click at [380, 331] on div "Transferir" at bounding box center [362, 333] width 106 height 53
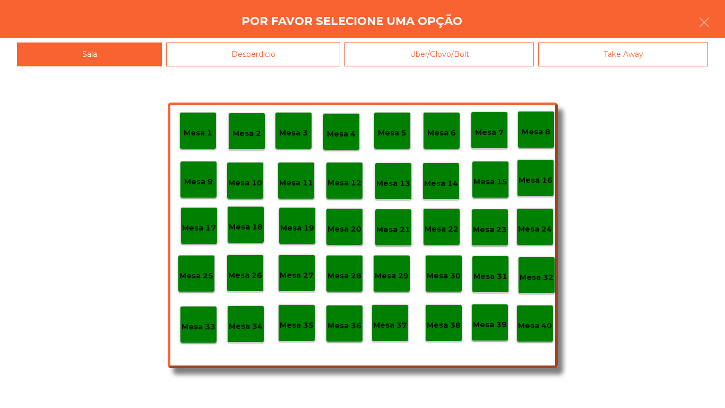
click at [296, 61] on div "Desperdicio" at bounding box center [253, 54] width 174 height 24
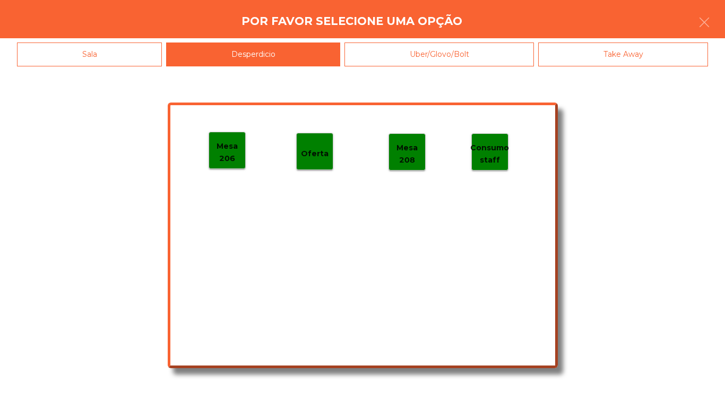
click at [234, 154] on p "Mesa 206" at bounding box center [227, 152] width 36 height 24
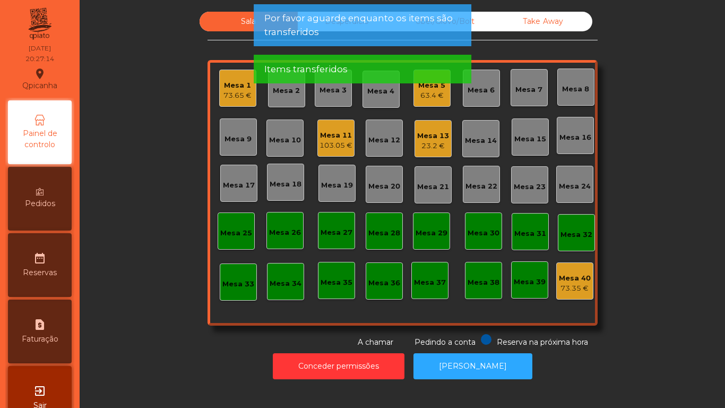
click at [335, 151] on div "Mesa 11 103.05 €" at bounding box center [335, 137] width 37 height 37
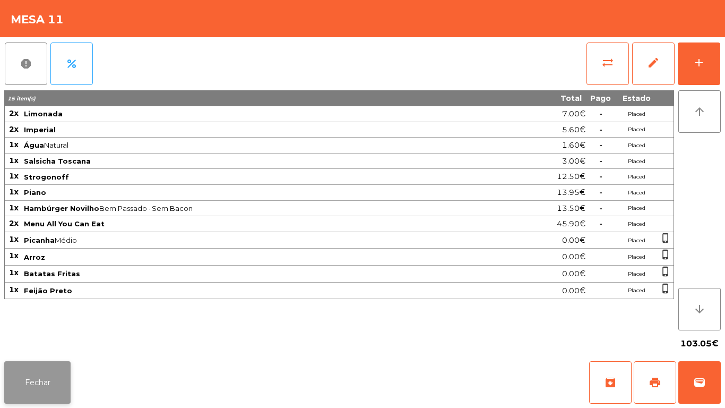
click at [67, 380] on button "Fechar" at bounding box center [37, 382] width 66 height 42
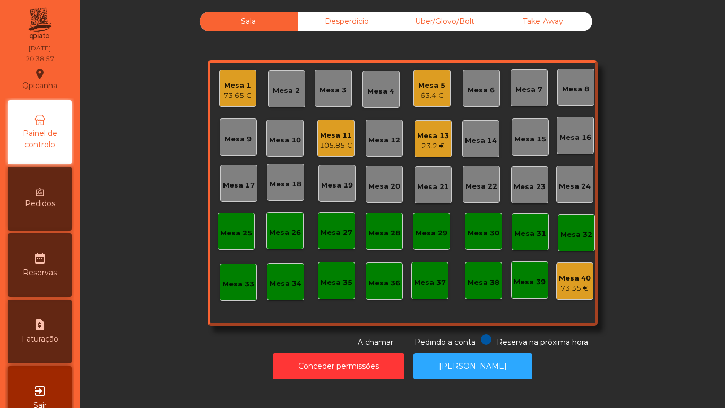
click at [432, 131] on div "Mesa 13" at bounding box center [433, 136] width 32 height 11
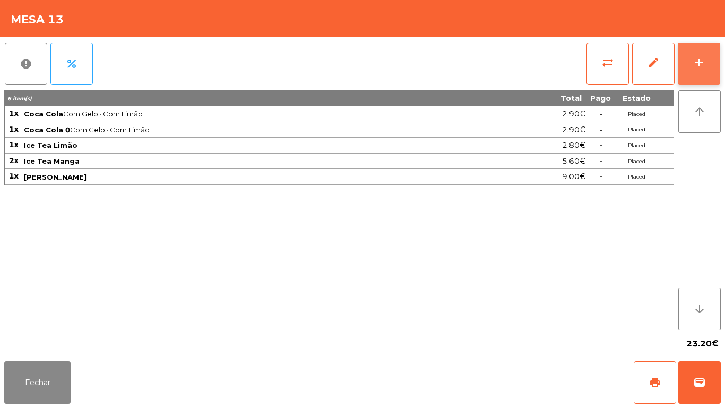
click at [701, 70] on button "add" at bounding box center [699, 63] width 42 height 42
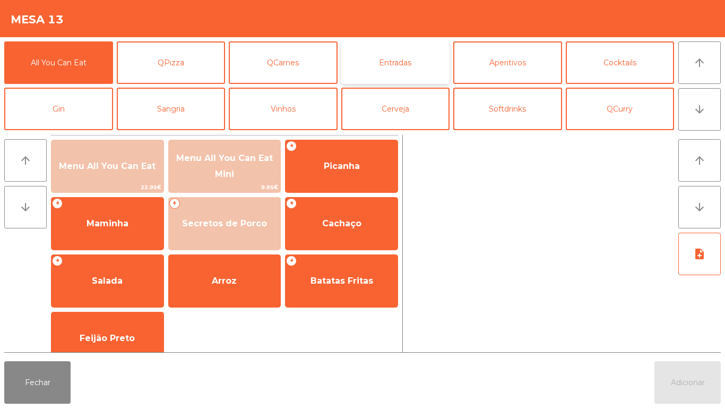
click at [403, 73] on button "Entradas" at bounding box center [395, 62] width 109 height 42
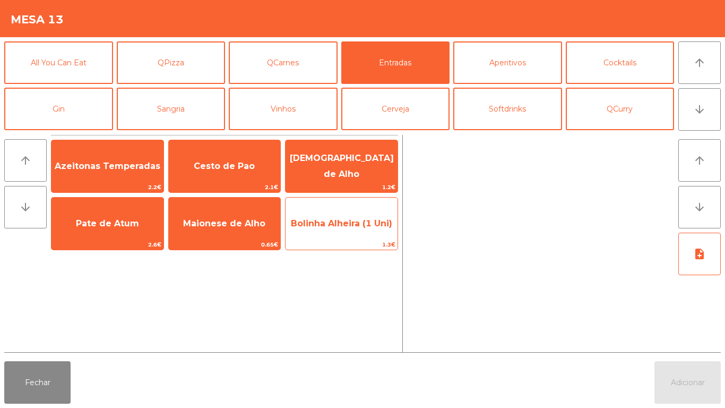
click at [361, 227] on span "Bolinha Alheira (1 Uni)" at bounding box center [341, 223] width 101 height 10
click at [356, 228] on span "Bolinha Alheira (1 Uni)" at bounding box center [341, 223] width 101 height 10
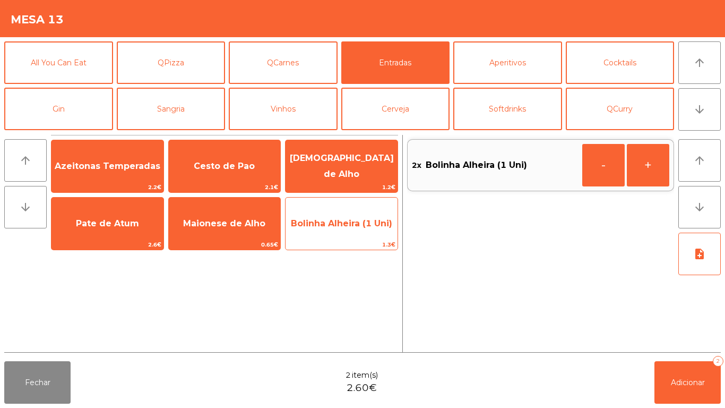
click at [356, 222] on span "Bolinha Alheira (1 Uni)" at bounding box center [341, 223] width 101 height 10
click at [361, 225] on span "Bolinha Alheira (1 Uni)" at bounding box center [341, 223] width 101 height 10
click at [356, 225] on span "Bolinha Alheira (1 Uni)" at bounding box center [341, 223] width 101 height 10
click at [348, 229] on span "Bolinha Alheira (1 Uni)" at bounding box center [342, 223] width 112 height 29
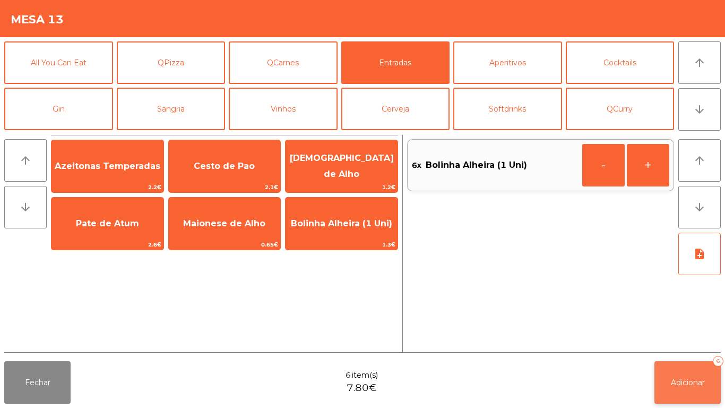
click at [695, 375] on button "Adicionar 6" at bounding box center [688, 382] width 66 height 42
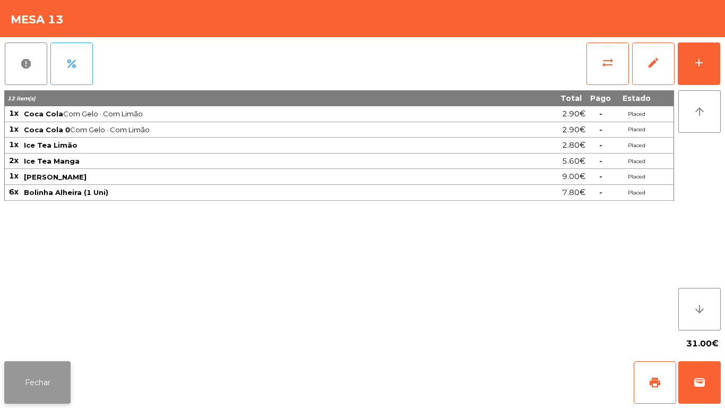
click at [25, 375] on button "Fechar" at bounding box center [37, 382] width 66 height 42
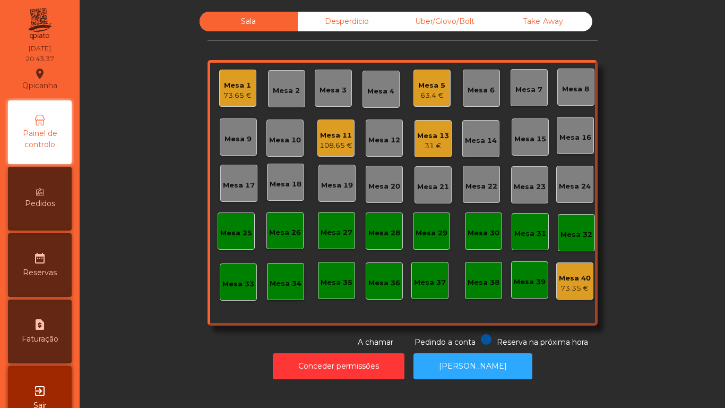
click at [345, 144] on div "108.65 €" at bounding box center [336, 145] width 33 height 11
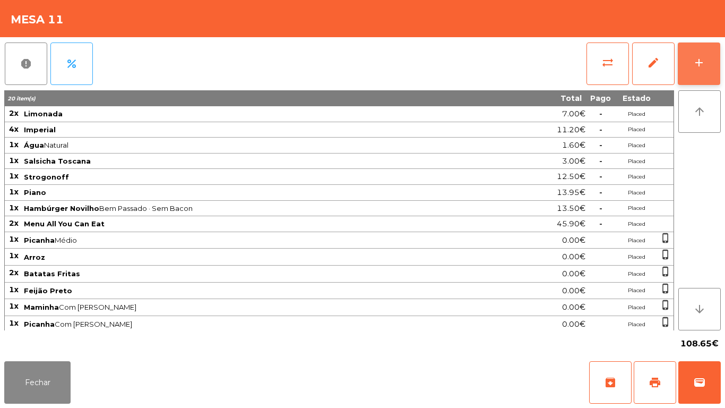
click at [690, 53] on button "add" at bounding box center [699, 63] width 42 height 42
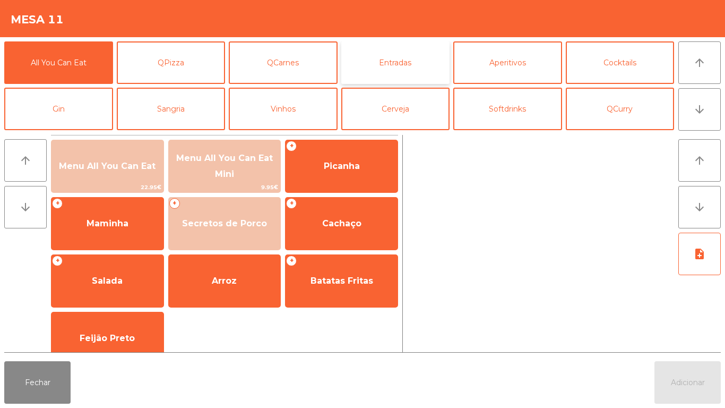
click at [398, 78] on button "Entradas" at bounding box center [395, 62] width 109 height 42
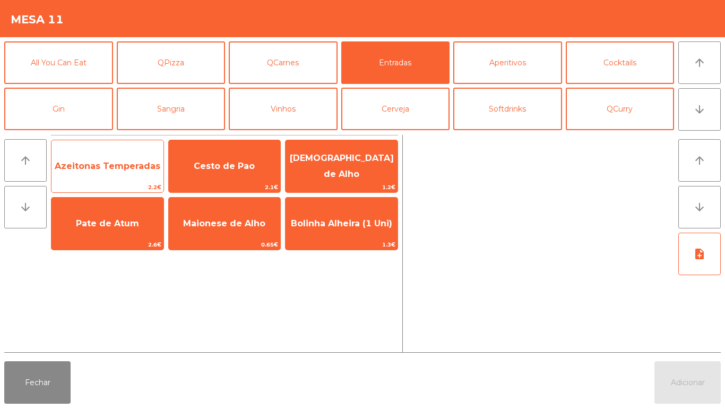
click at [140, 169] on span "Azeitonas Temperadas" at bounding box center [108, 166] width 106 height 10
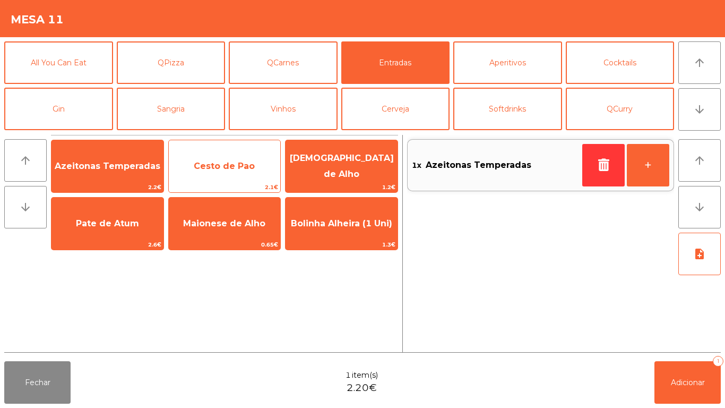
click at [227, 164] on span "Cesto de Pao" at bounding box center [224, 166] width 61 height 10
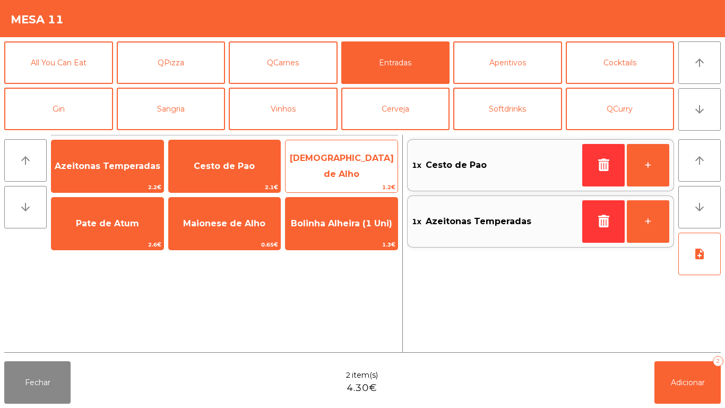
click at [339, 170] on span "[DEMOGRAPHIC_DATA] de Alho" at bounding box center [342, 166] width 104 height 26
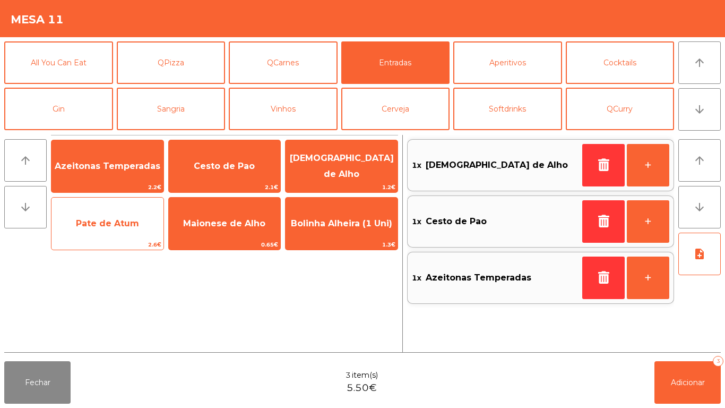
click at [132, 222] on span "Pate de Atum" at bounding box center [107, 223] width 63 height 10
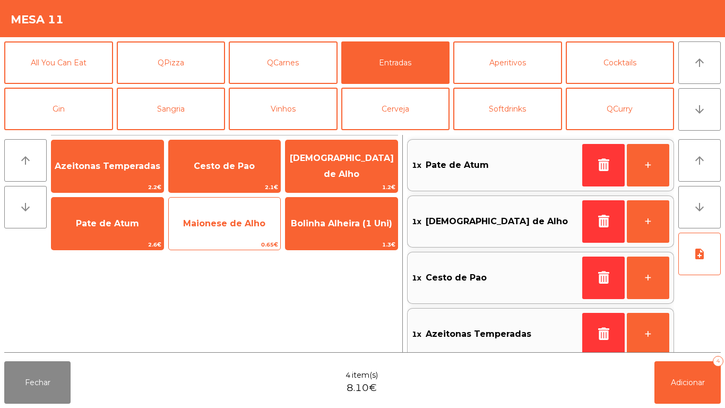
click at [230, 217] on span "Maionese de Alho" at bounding box center [225, 223] width 112 height 29
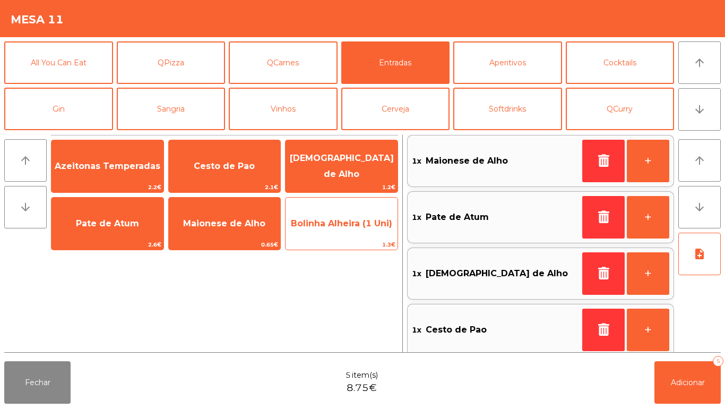
click at [335, 227] on span "Bolinha Alheira (1 Uni)" at bounding box center [341, 223] width 101 height 10
click at [345, 229] on span "Bolinha Alheira (1 Uni)" at bounding box center [342, 223] width 112 height 29
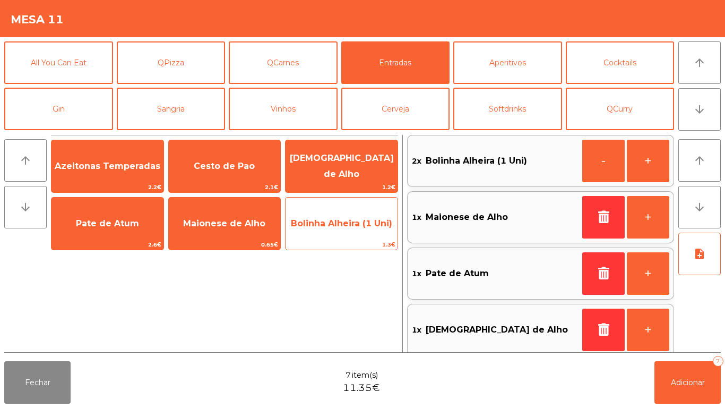
click at [345, 238] on div "Bolinha Alheira (1 Uni) 1.3€" at bounding box center [341, 223] width 113 height 53
click at [342, 236] on span "Bolinha Alheira (1 Uni)" at bounding box center [342, 223] width 112 height 29
click at [338, 224] on span "Bolinha Alheira (1 Uni)" at bounding box center [341, 223] width 101 height 10
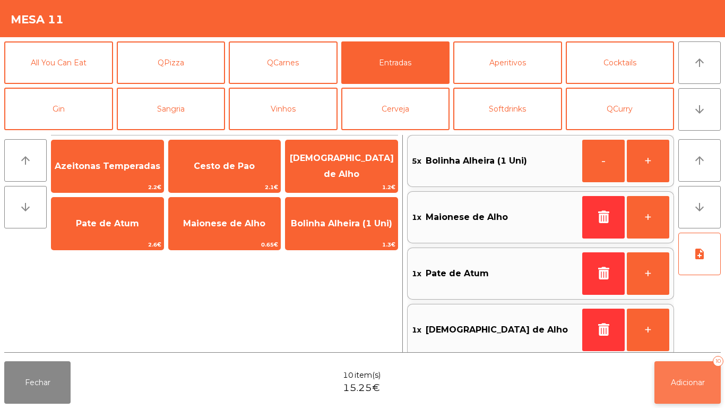
click at [687, 372] on button "Adicionar 10" at bounding box center [688, 382] width 66 height 42
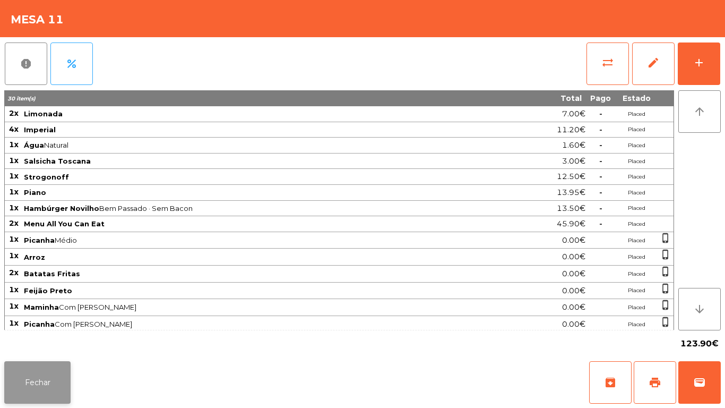
click at [35, 375] on button "Fechar" at bounding box center [37, 382] width 66 height 42
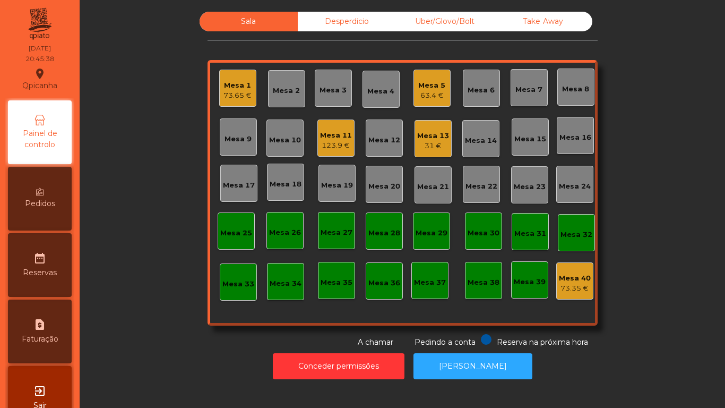
click at [432, 139] on div "Mesa 13" at bounding box center [433, 136] width 32 height 11
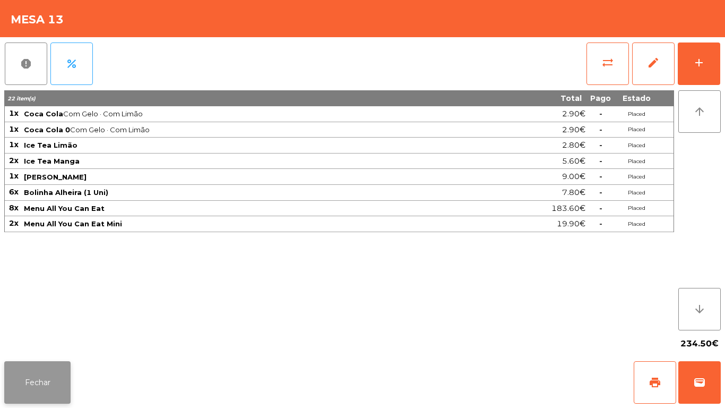
click at [37, 367] on button "Fechar" at bounding box center [37, 382] width 66 height 42
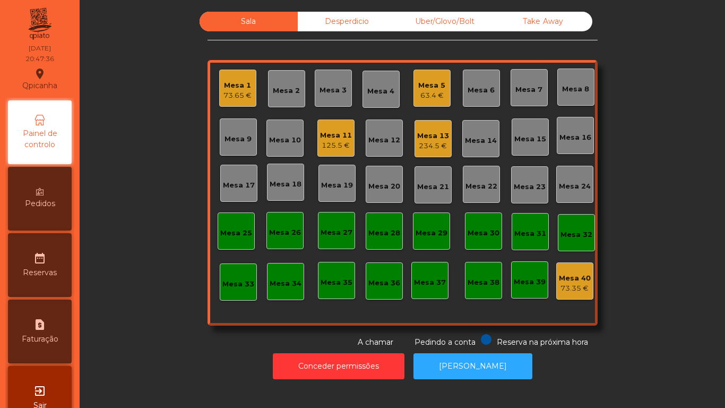
click at [429, 151] on div "Mesa 13 234.5 €" at bounding box center [433, 138] width 37 height 37
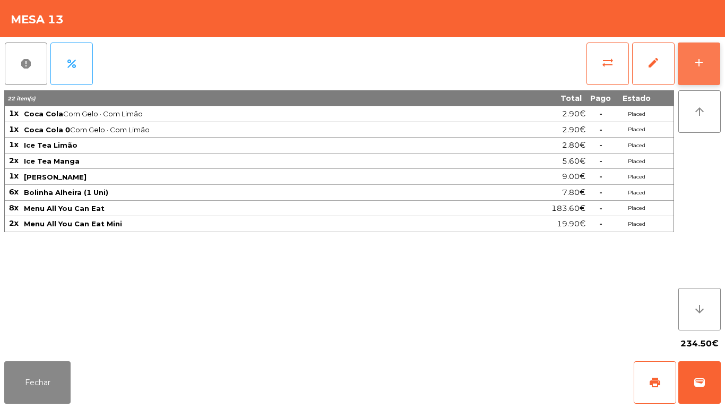
click at [694, 63] on div "add" at bounding box center [699, 62] width 13 height 13
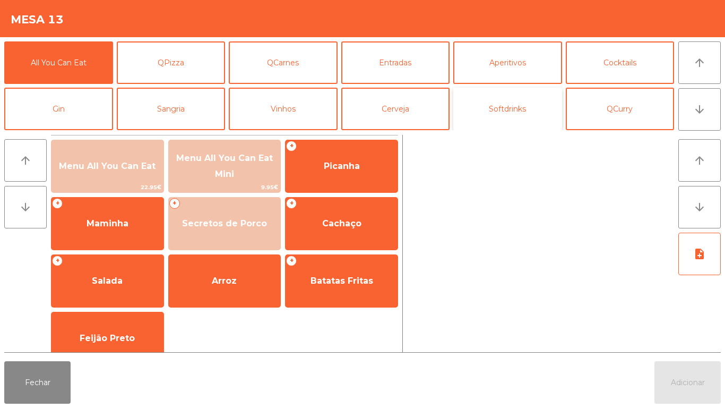
click at [509, 110] on button "Softdrinks" at bounding box center [507, 109] width 109 height 42
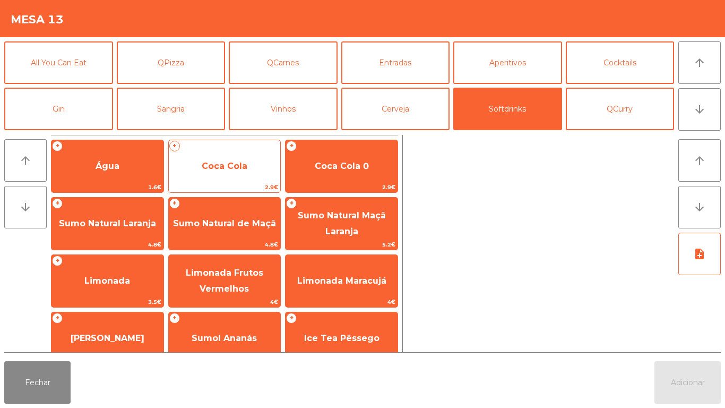
click at [240, 150] on div "+ Coca Cola 2.9€" at bounding box center [224, 166] width 113 height 53
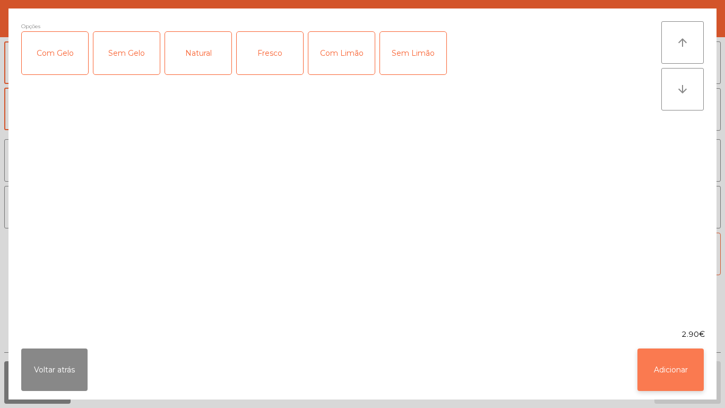
click at [656, 369] on button "Adicionar" at bounding box center [671, 369] width 66 height 42
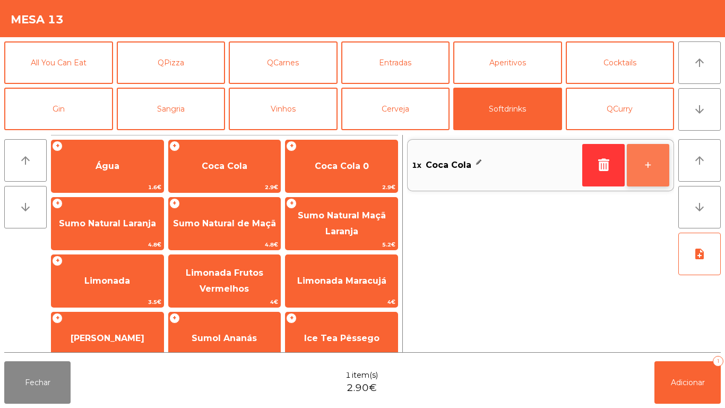
click at [651, 162] on button "+" at bounding box center [648, 165] width 42 height 42
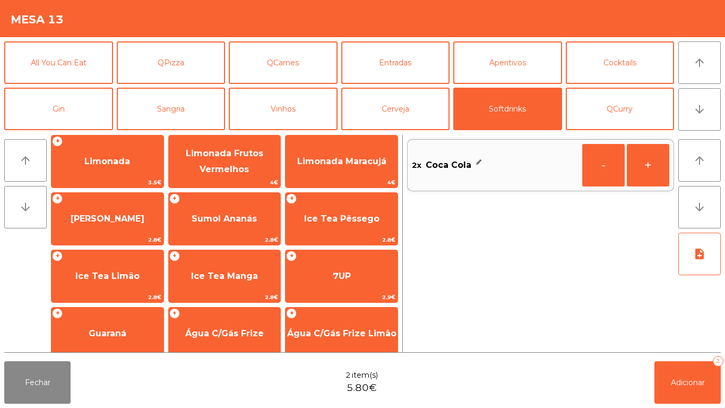
scroll to position [121, 0]
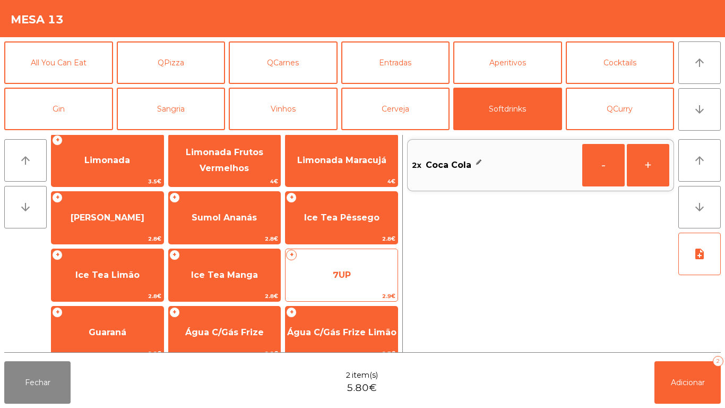
click at [350, 265] on span "7UP" at bounding box center [342, 275] width 112 height 29
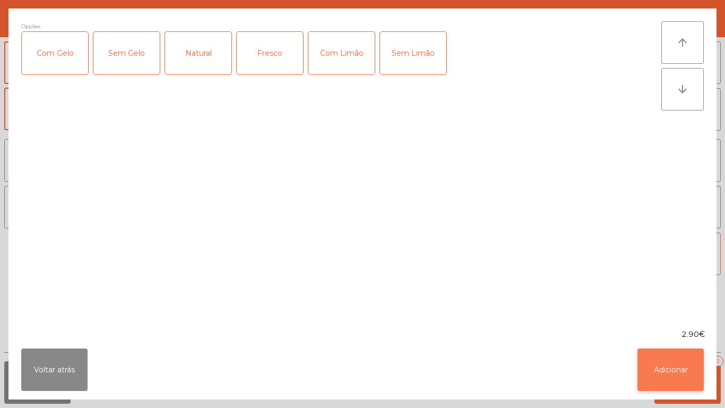
click at [661, 364] on button "Adicionar" at bounding box center [671, 369] width 66 height 42
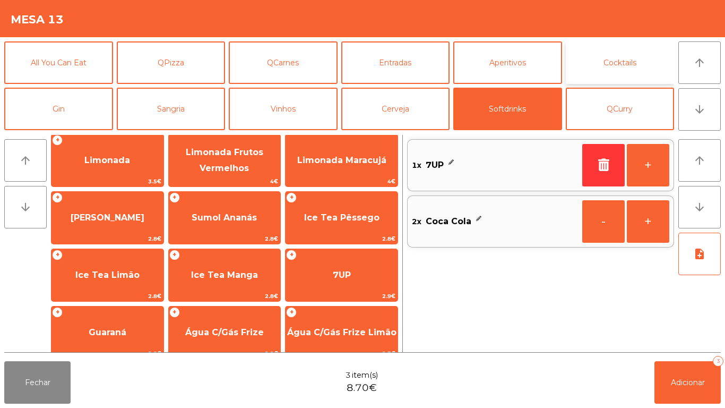
click at [621, 67] on button "Cocktails" at bounding box center [620, 62] width 109 height 42
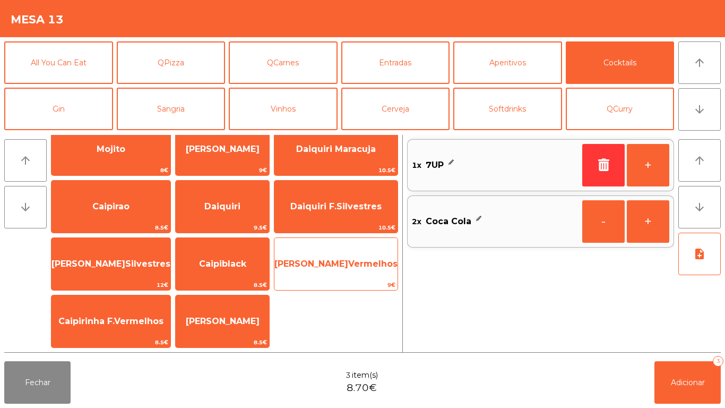
click at [352, 261] on span "[PERSON_NAME]Vermelhos" at bounding box center [335, 264] width 123 height 10
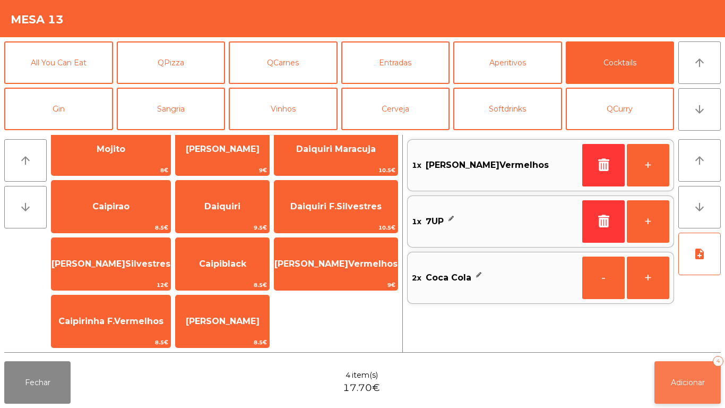
click at [694, 380] on span "Adicionar" at bounding box center [688, 382] width 34 height 10
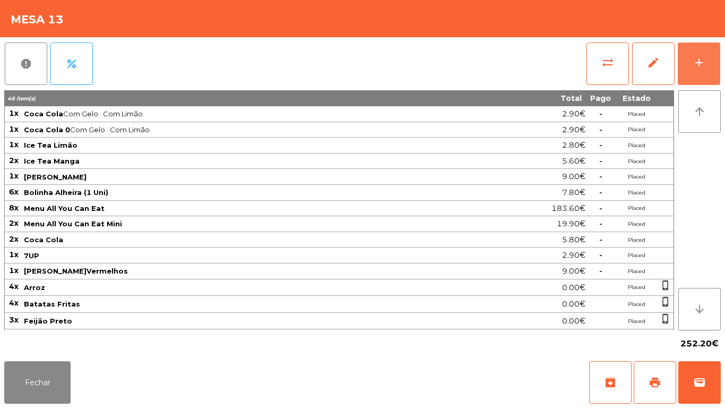
scroll to position [83, 0]
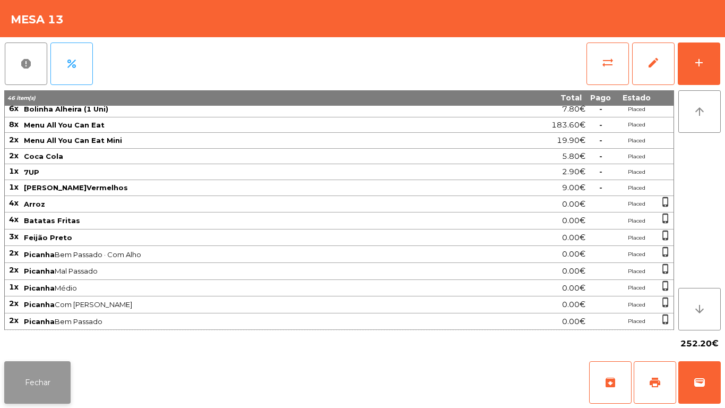
click at [49, 374] on button "Fechar" at bounding box center [37, 382] width 66 height 42
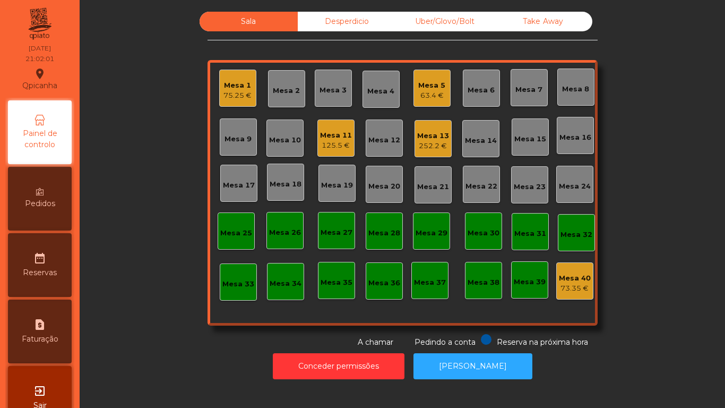
click at [442, 143] on div "252.2 €" at bounding box center [433, 146] width 32 height 11
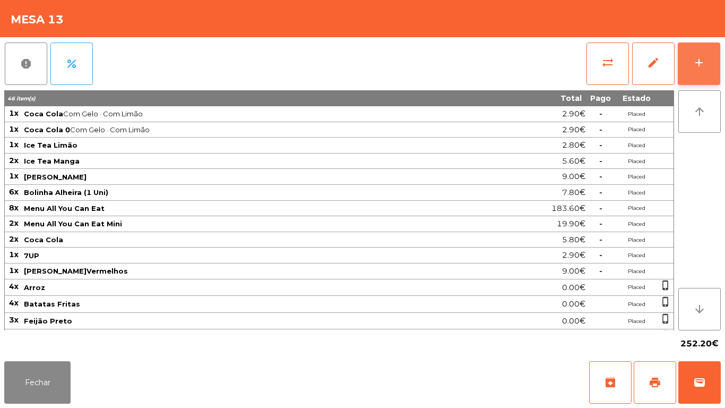
click at [692, 62] on button "add" at bounding box center [699, 63] width 42 height 42
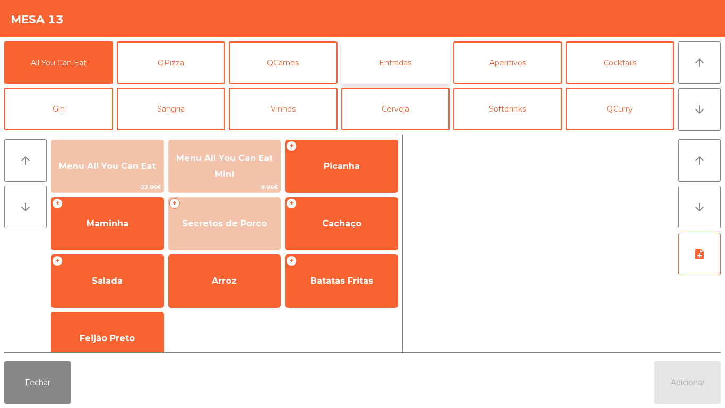
click at [400, 65] on button "Entradas" at bounding box center [395, 62] width 109 height 42
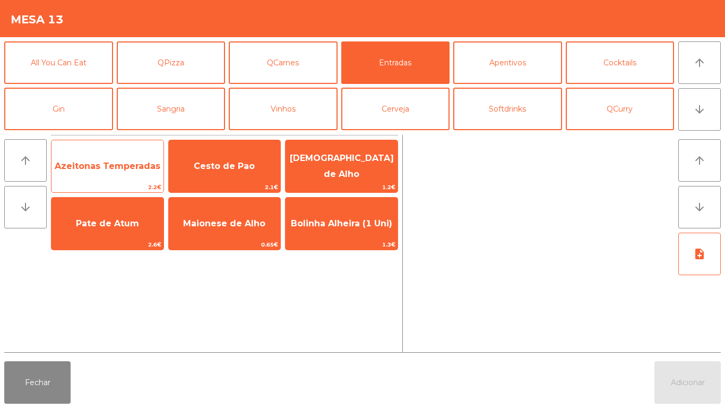
click at [123, 172] on span "Azeitonas Temperadas" at bounding box center [107, 166] width 112 height 29
click at [116, 167] on span "Azeitonas Temperadas" at bounding box center [108, 166] width 106 height 10
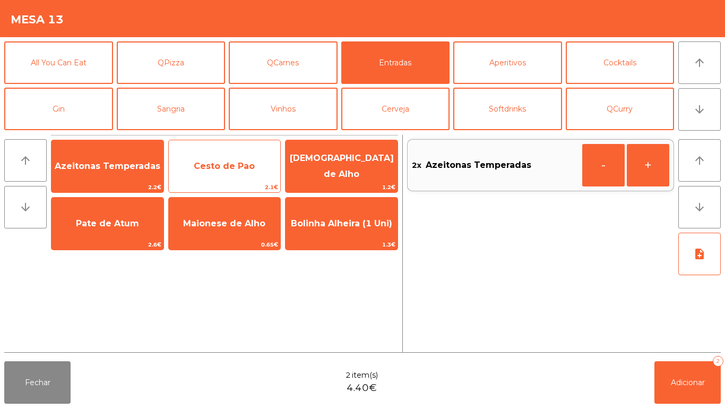
click at [226, 171] on span "Cesto de Pao" at bounding box center [225, 166] width 112 height 29
click at [216, 178] on span "Cesto de Pao" at bounding box center [225, 166] width 112 height 29
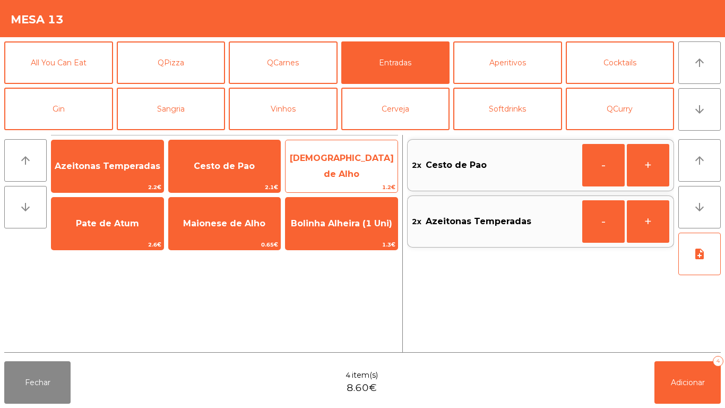
click at [345, 161] on span "[DEMOGRAPHIC_DATA] de Alho" at bounding box center [342, 166] width 104 height 26
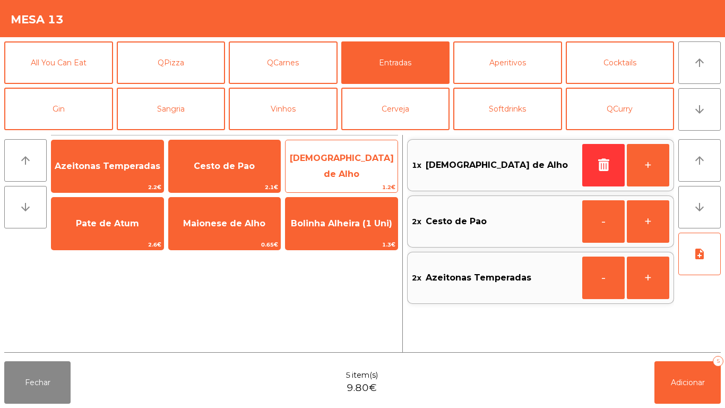
click at [345, 157] on span "[DEMOGRAPHIC_DATA] de Alho" at bounding box center [342, 166] width 112 height 45
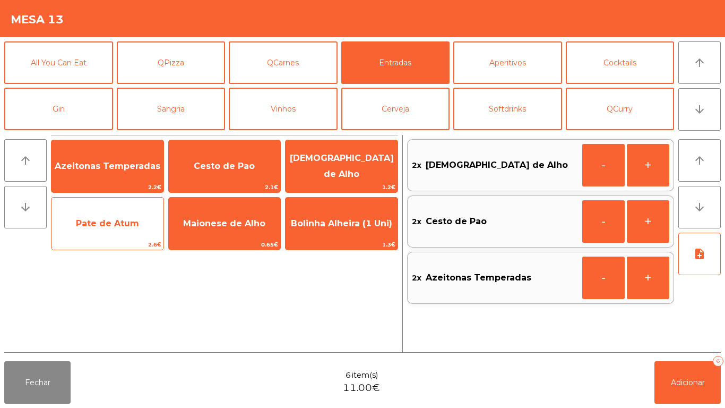
click at [134, 215] on span "Pate de Atum" at bounding box center [107, 223] width 112 height 29
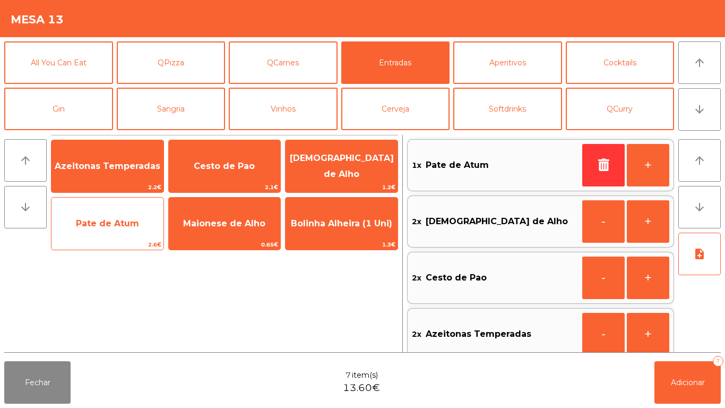
click at [128, 222] on span "Pate de Atum" at bounding box center [107, 223] width 63 height 10
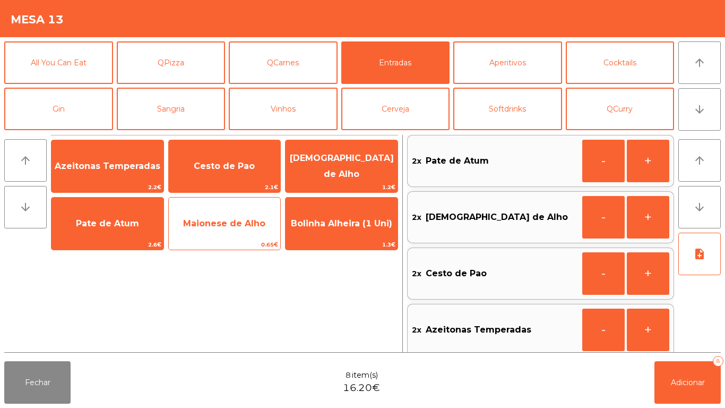
click at [225, 223] on span "Maionese de Alho" at bounding box center [224, 223] width 82 height 10
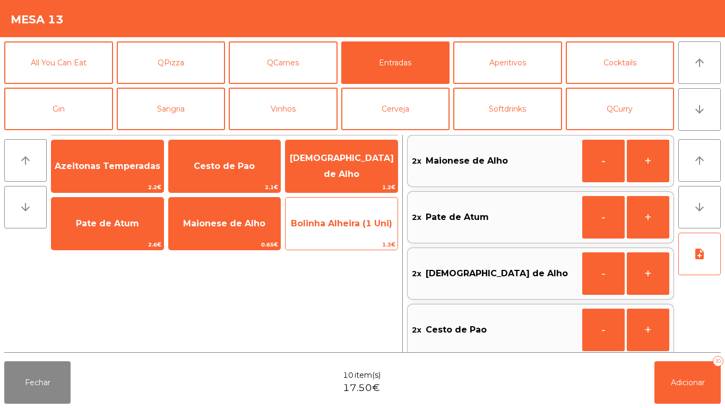
click at [337, 221] on span "Bolinha Alheira (1 Uni)" at bounding box center [341, 223] width 101 height 10
click at [324, 231] on span "Bolinha Alheira (1 Uni)" at bounding box center [342, 223] width 112 height 29
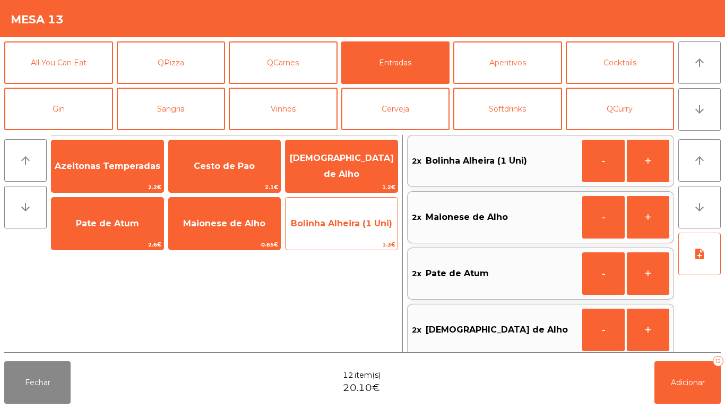
click at [331, 222] on span "Bolinha Alheira (1 Uni)" at bounding box center [341, 223] width 101 height 10
click at [333, 220] on span "Bolinha Alheira (1 Uni)" at bounding box center [341, 223] width 101 height 10
click at [336, 229] on span "Bolinha Alheira (1 Uni)" at bounding box center [342, 223] width 112 height 29
click at [343, 226] on span "Bolinha Alheira (1 Uni)" at bounding box center [341, 223] width 101 height 10
click at [342, 226] on span "Bolinha Alheira (1 Uni)" at bounding box center [341, 223] width 101 height 10
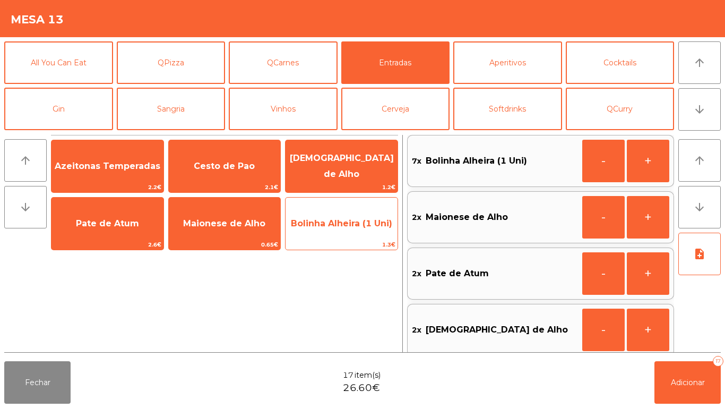
click at [344, 223] on span "Bolinha Alheira (1 Uni)" at bounding box center [341, 223] width 101 height 10
click at [347, 226] on span "Bolinha Alheira (1 Uni)" at bounding box center [341, 223] width 101 height 10
click at [348, 224] on span "Bolinha Alheira (1 Uni)" at bounding box center [341, 223] width 101 height 10
click at [337, 221] on span "Bolinha Alheira (1 Uni)" at bounding box center [341, 223] width 101 height 10
click at [338, 235] on span "Bolinha Alheira (1 Uni)" at bounding box center [342, 223] width 112 height 29
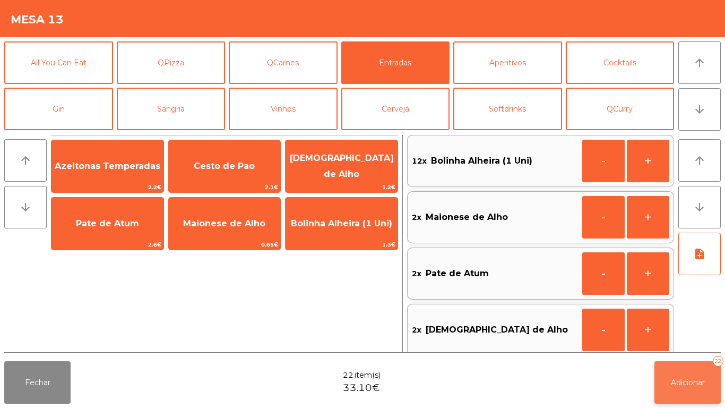
click at [692, 375] on button "Adicionar 22" at bounding box center [688, 382] width 66 height 42
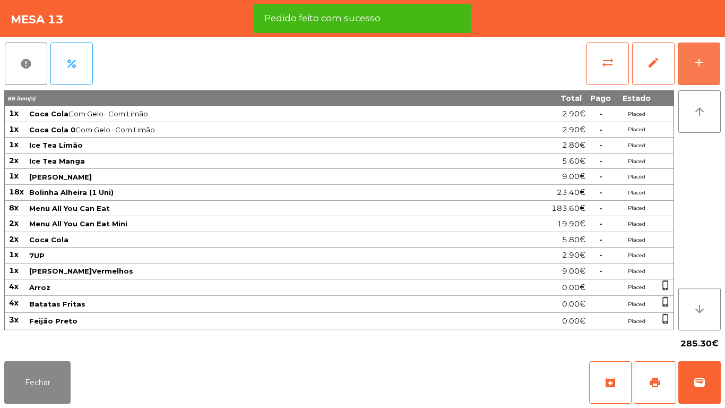
scroll to position [83, 0]
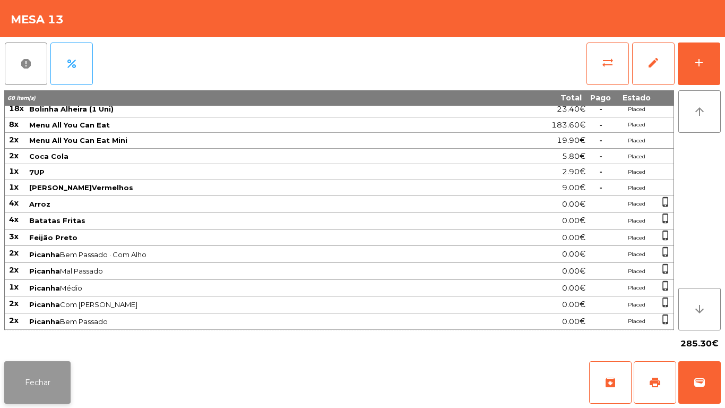
click at [35, 369] on button "Fechar" at bounding box center [37, 382] width 66 height 42
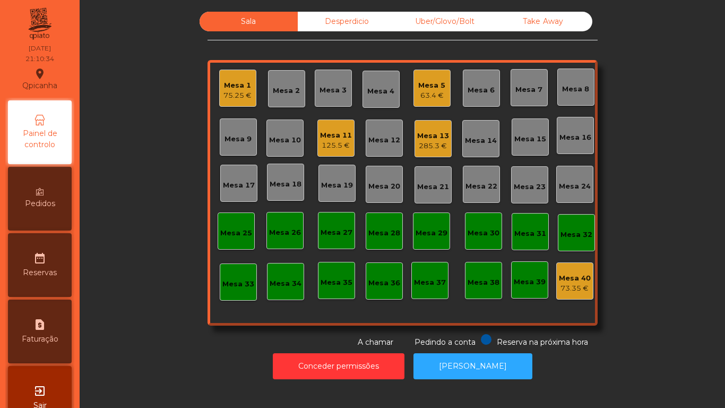
click at [340, 151] on div "Mesa 11 125.5 €" at bounding box center [335, 137] width 37 height 37
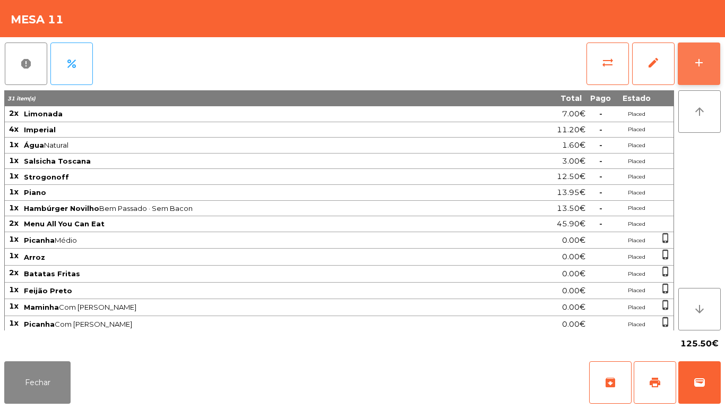
click at [695, 73] on button "add" at bounding box center [699, 63] width 42 height 42
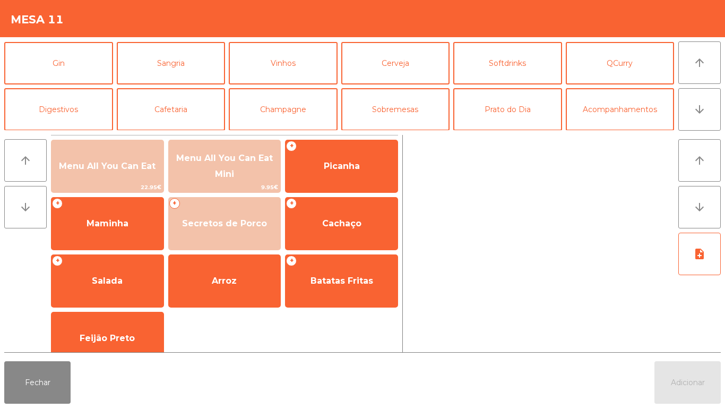
scroll to position [92, 0]
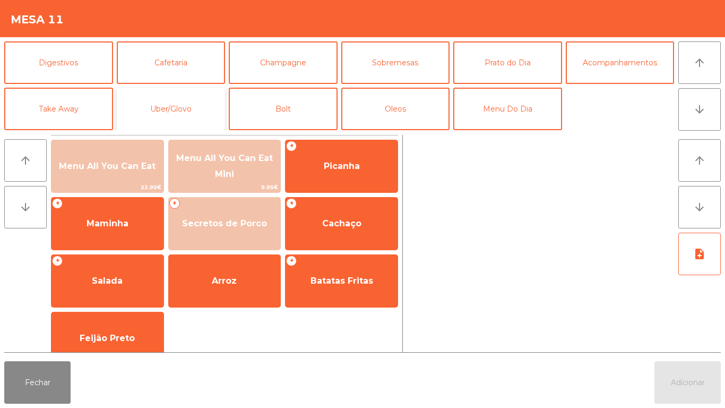
click at [190, 115] on button "Uber/Glovo" at bounding box center [171, 109] width 109 height 42
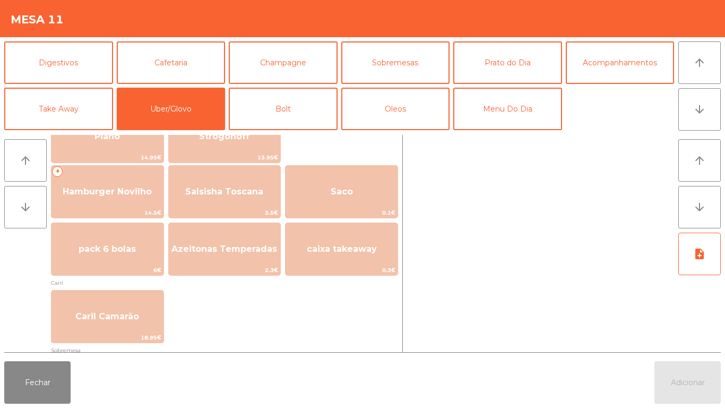
scroll to position [256, 0]
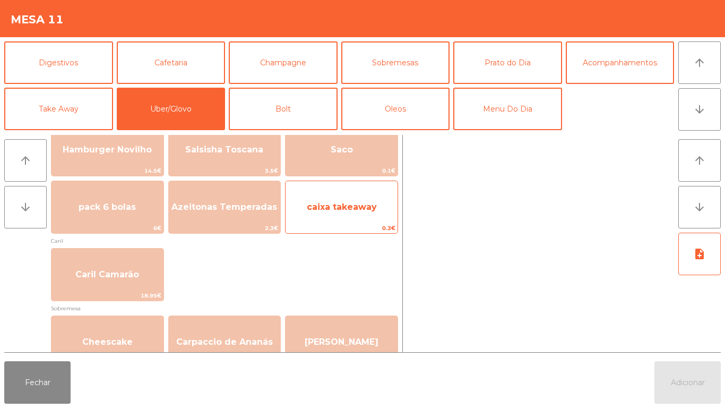
click at [362, 199] on span "caixa takeaway" at bounding box center [342, 207] width 112 height 29
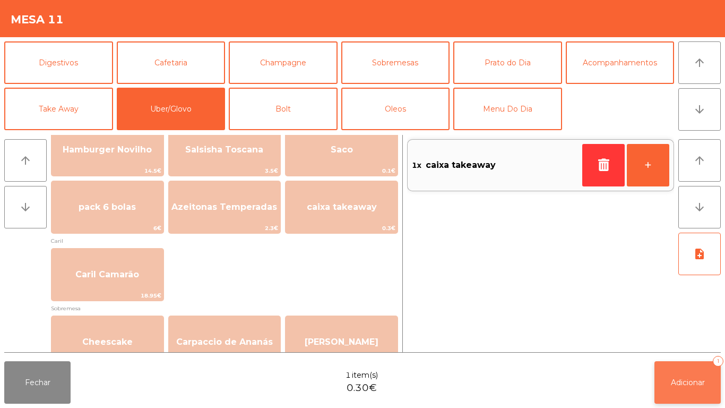
click at [689, 365] on button "Adicionar 1" at bounding box center [688, 382] width 66 height 42
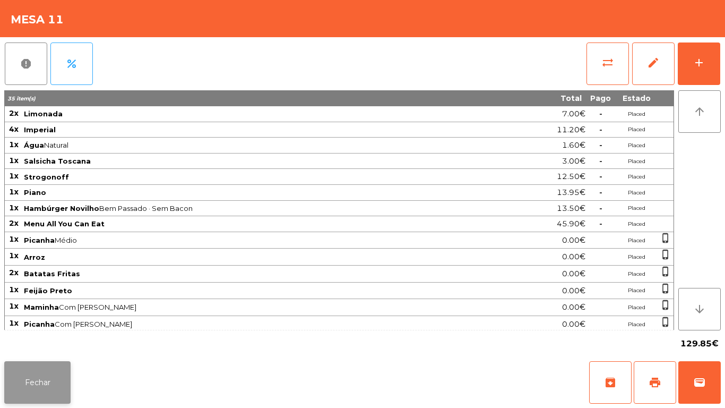
click at [35, 365] on button "Fechar" at bounding box center [37, 382] width 66 height 42
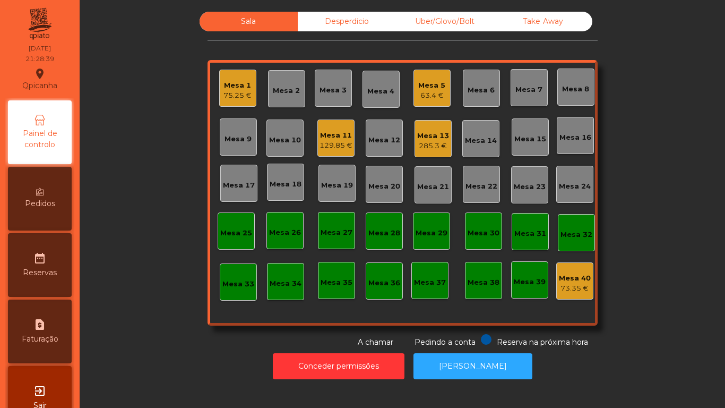
click at [219, 87] on div "Mesa 1 75.25 €" at bounding box center [237, 88] width 37 height 37
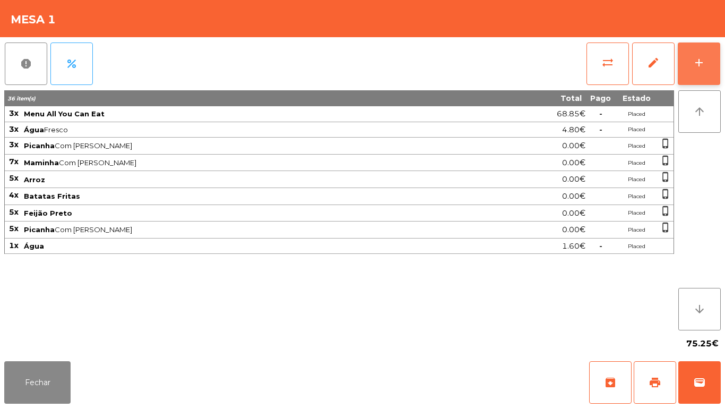
click at [700, 67] on div "add" at bounding box center [699, 62] width 13 height 13
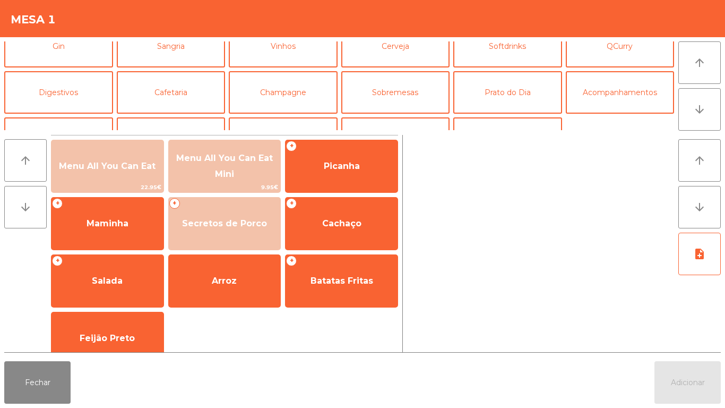
scroll to position [63, 0]
click at [420, 82] on button "Sobremesas" at bounding box center [395, 92] width 109 height 42
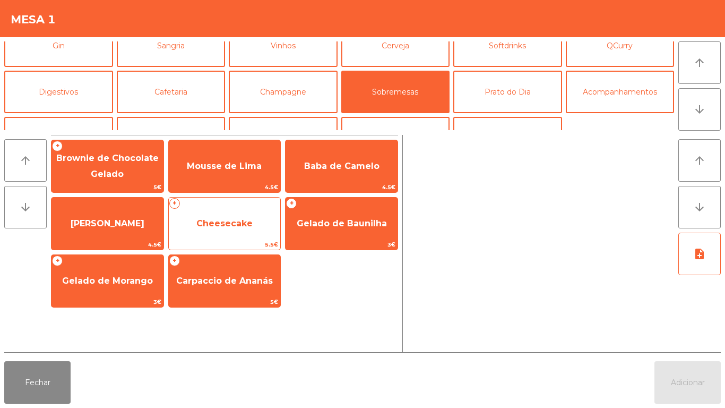
click at [225, 222] on span "Cheesecake" at bounding box center [224, 223] width 56 height 10
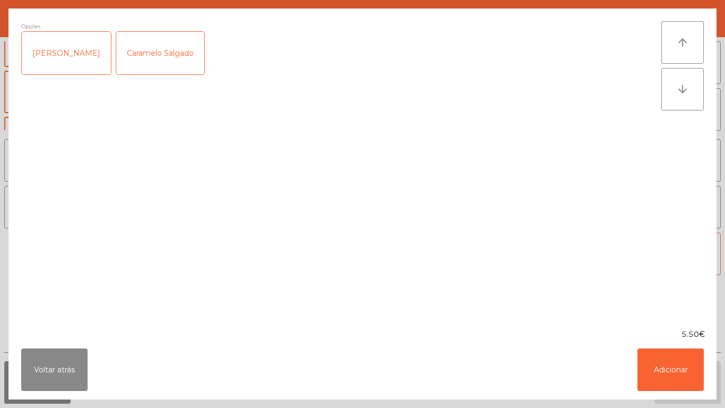
click at [74, 72] on div "[PERSON_NAME]" at bounding box center [66, 53] width 89 height 42
click at [668, 362] on button "Adicionar" at bounding box center [671, 369] width 66 height 42
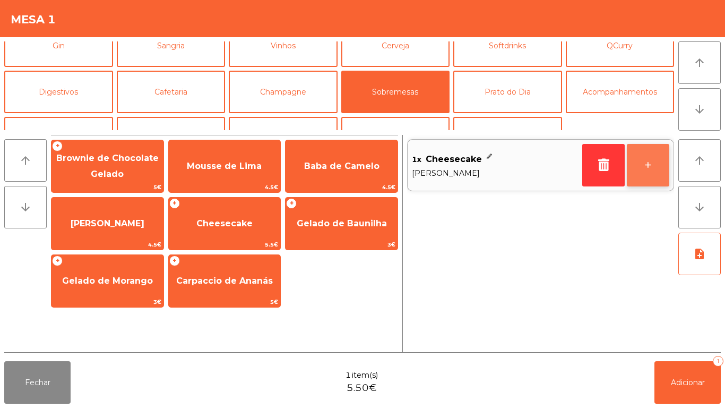
click at [634, 161] on button "+" at bounding box center [648, 165] width 42 height 42
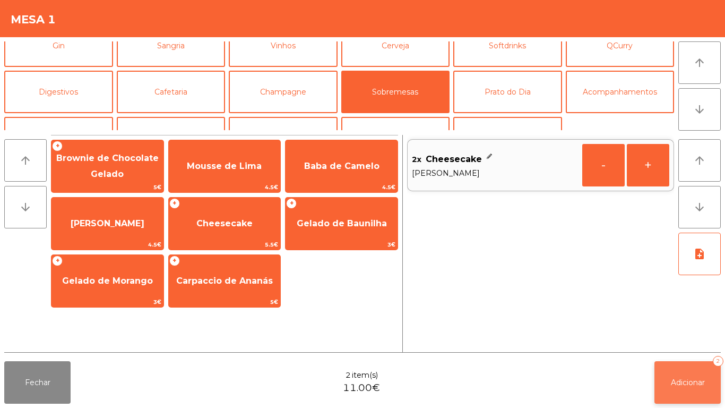
click at [697, 381] on span "Adicionar" at bounding box center [688, 382] width 34 height 10
